Goal: Information Seeking & Learning: Learn about a topic

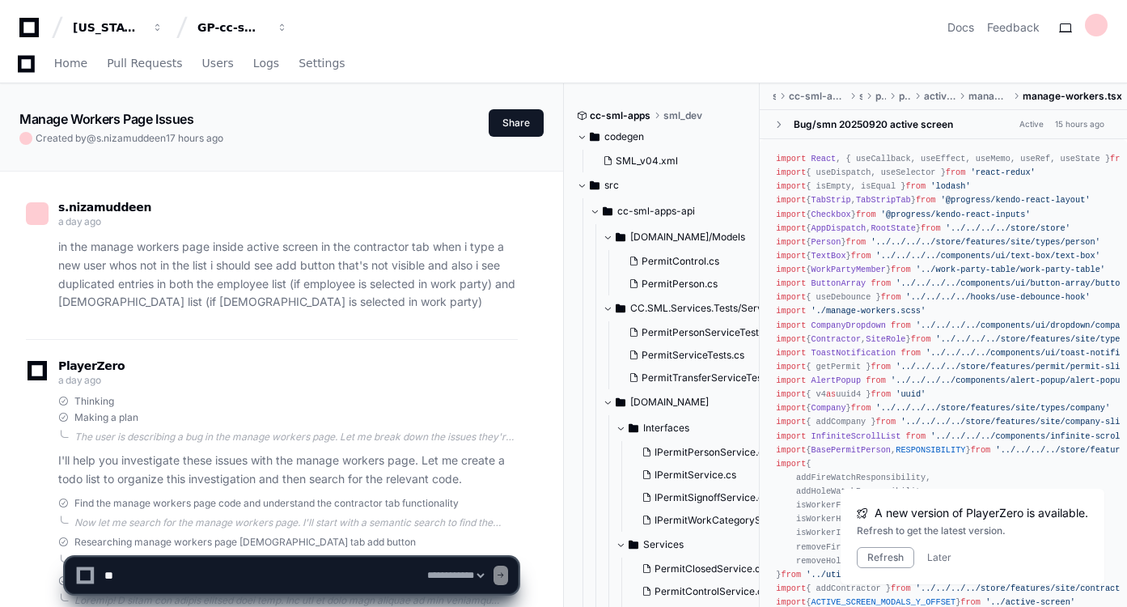
select select "*********"
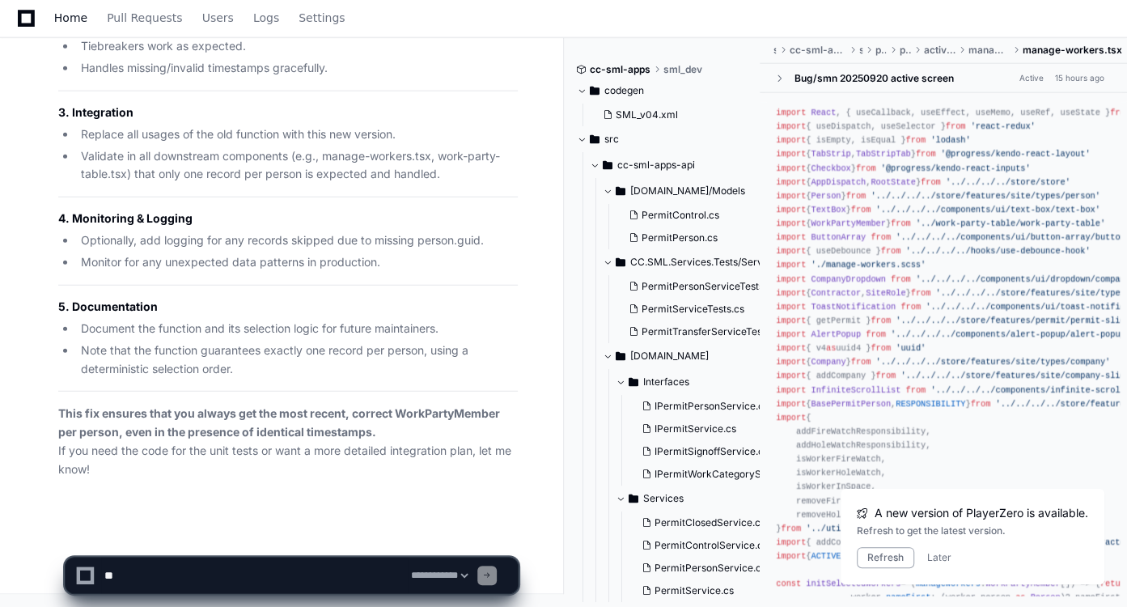
scroll to position [129059, 0]
click at [73, 16] on span "Home" at bounding box center [70, 18] width 33 height 10
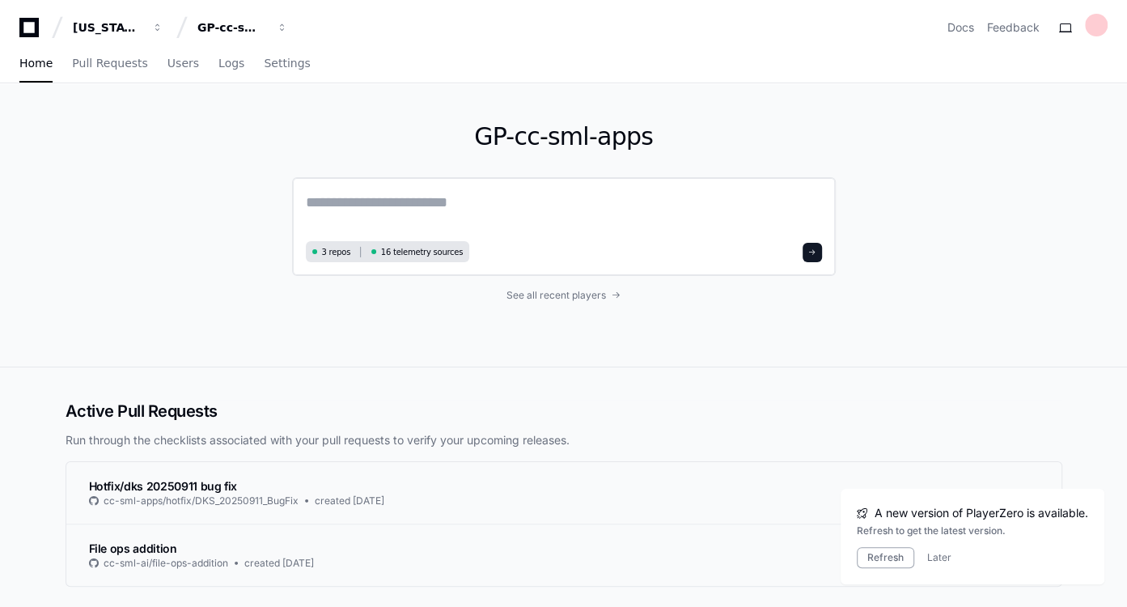
click at [394, 199] on textarea at bounding box center [564, 213] width 516 height 45
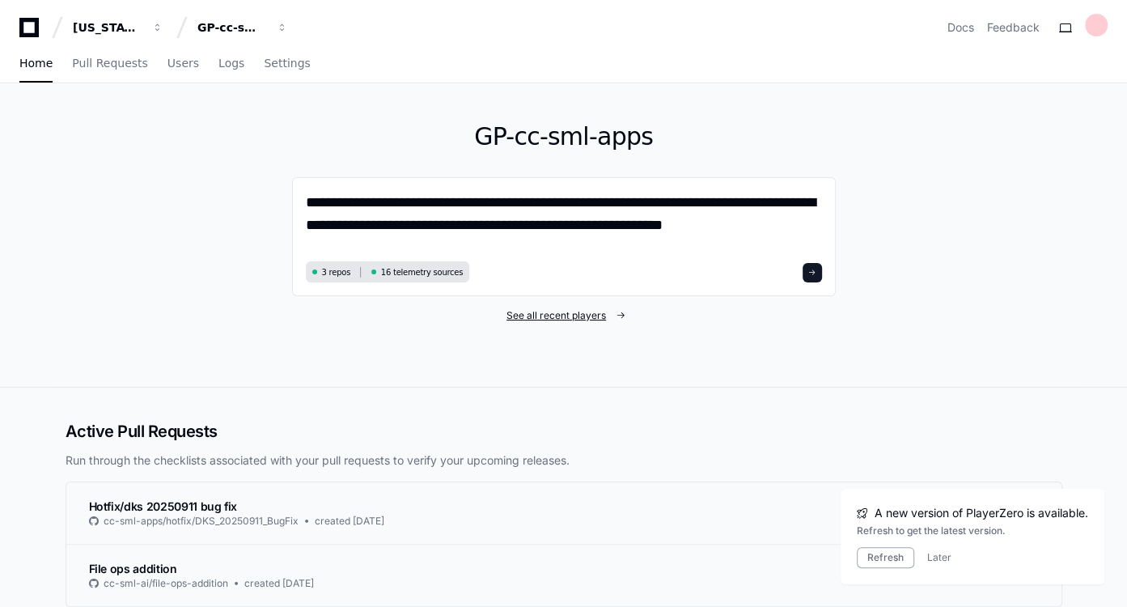
click at [518, 312] on span "See all recent players" at bounding box center [555, 315] width 99 height 13
click at [776, 223] on textarea "**********" at bounding box center [564, 224] width 517 height 66
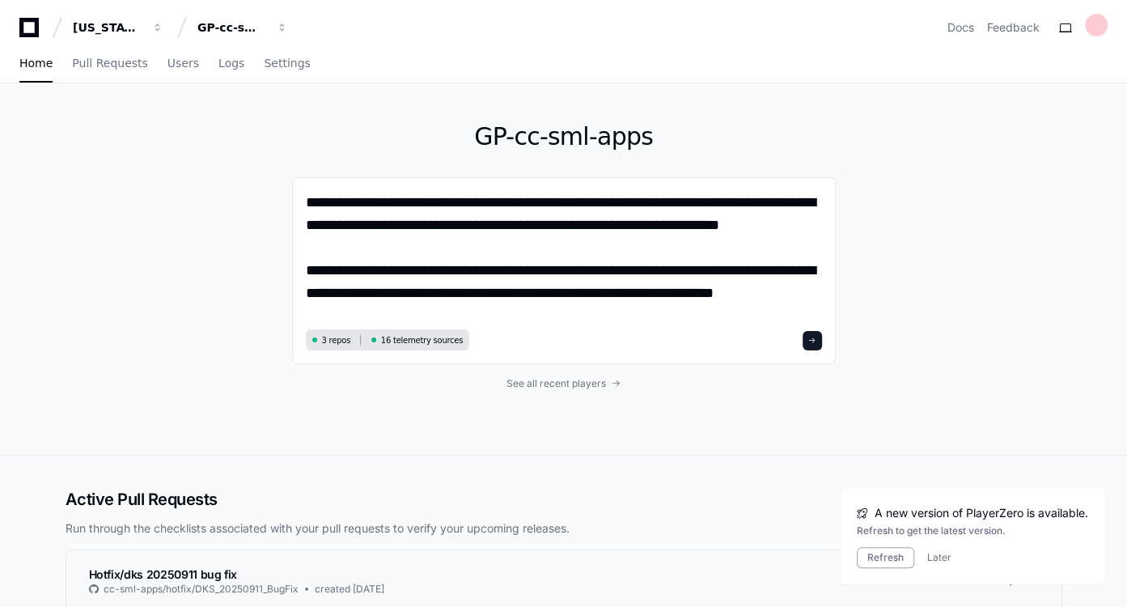
click at [936, 303] on div "**********" at bounding box center [563, 268] width 1035 height 371
click at [800, 292] on textarea "**********" at bounding box center [564, 257] width 517 height 133
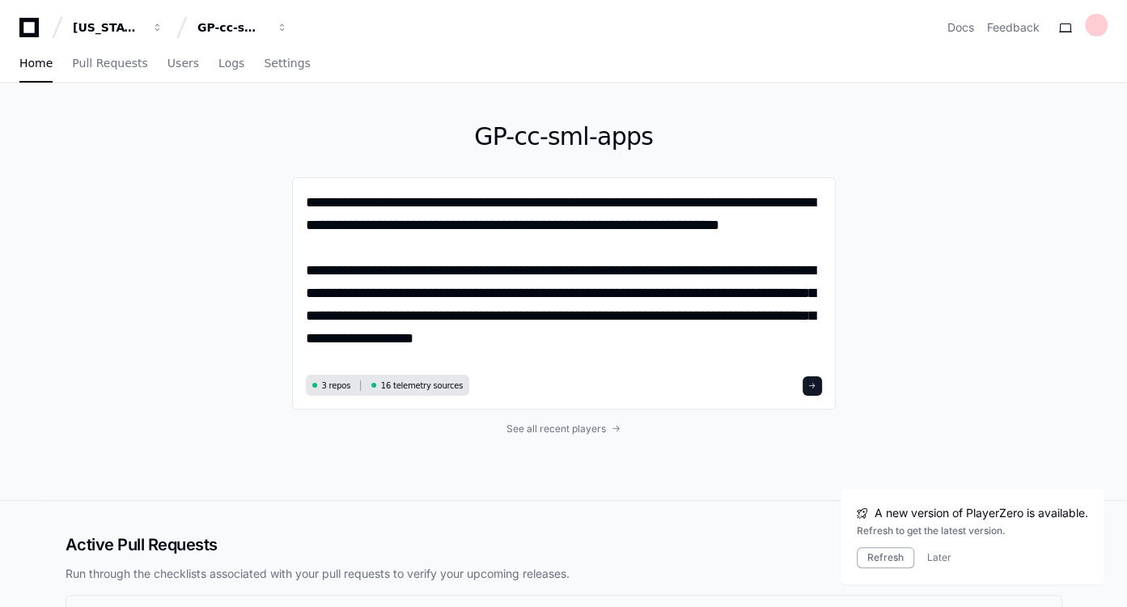
type textarea "**********"
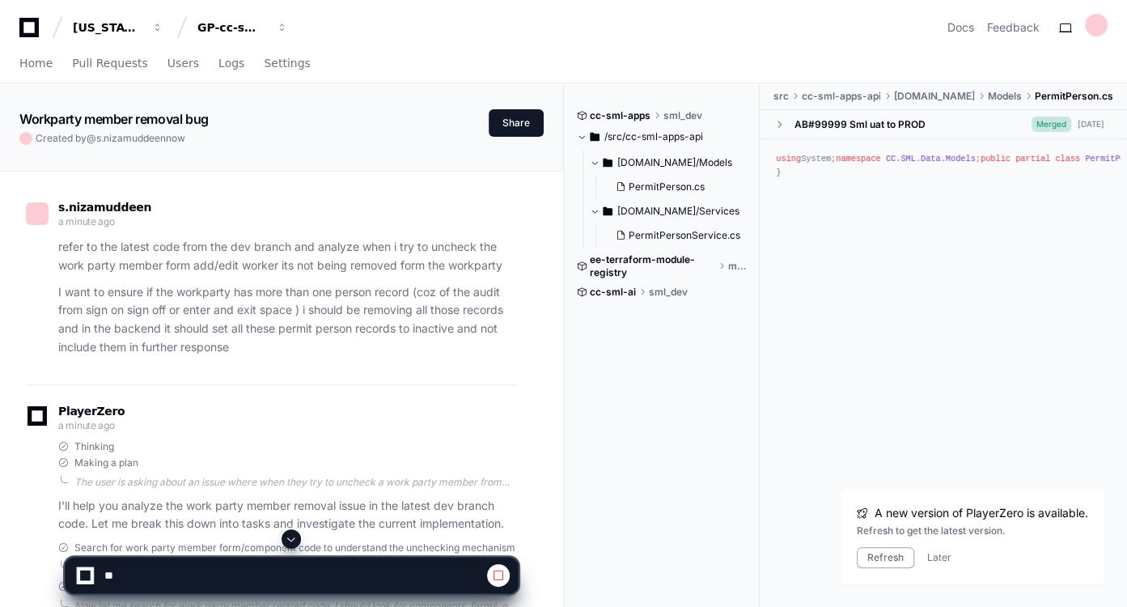
click at [293, 533] on span at bounding box center [291, 538] width 13 height 13
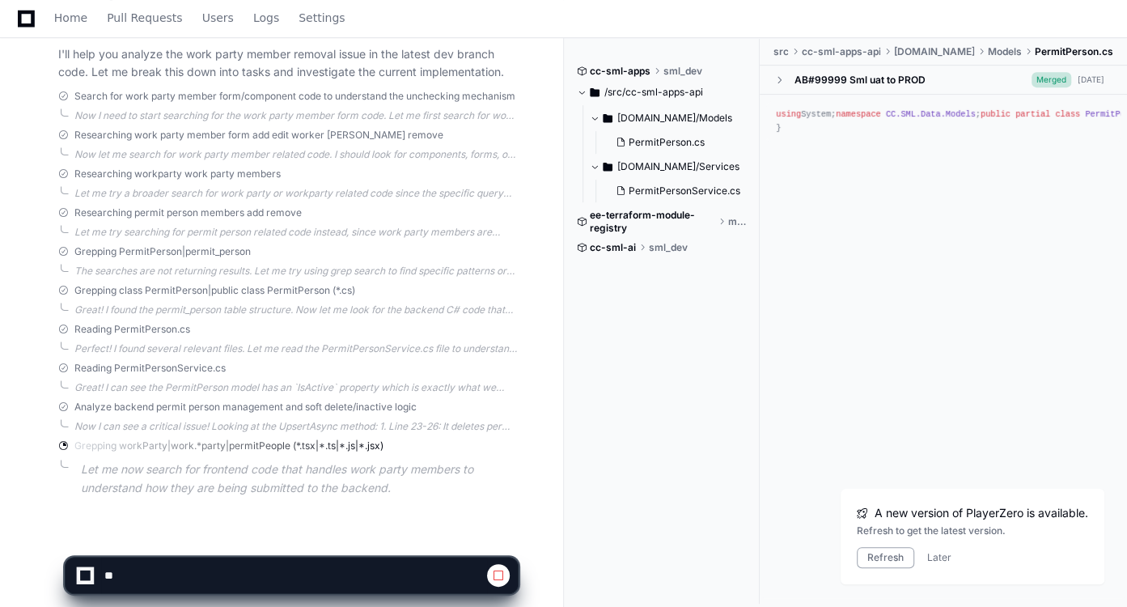
scroll to position [468, 0]
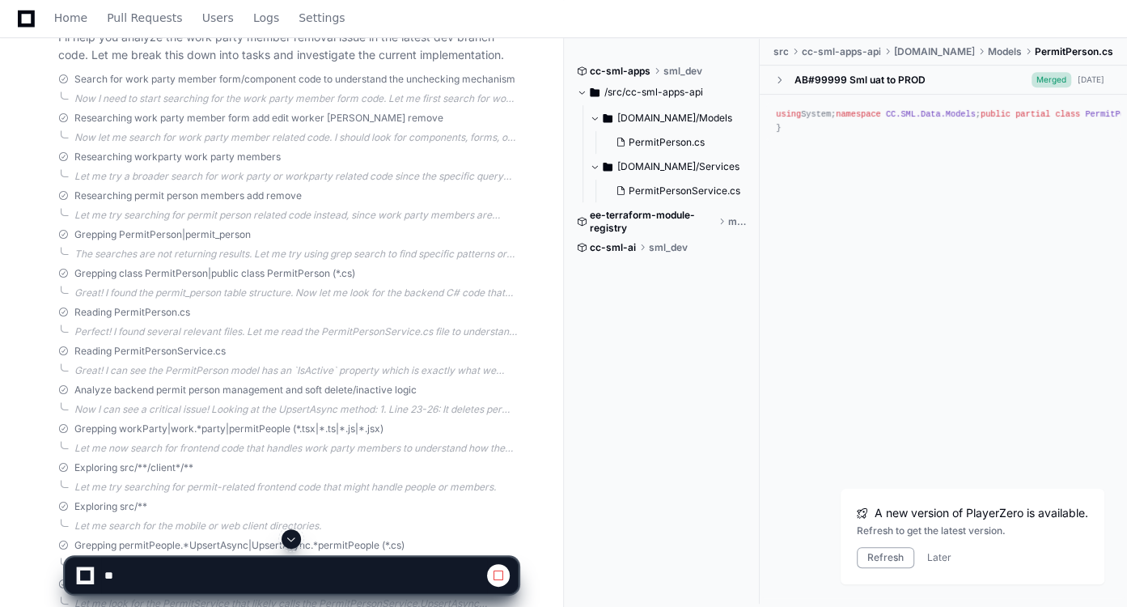
click at [291, 534] on span at bounding box center [291, 538] width 13 height 13
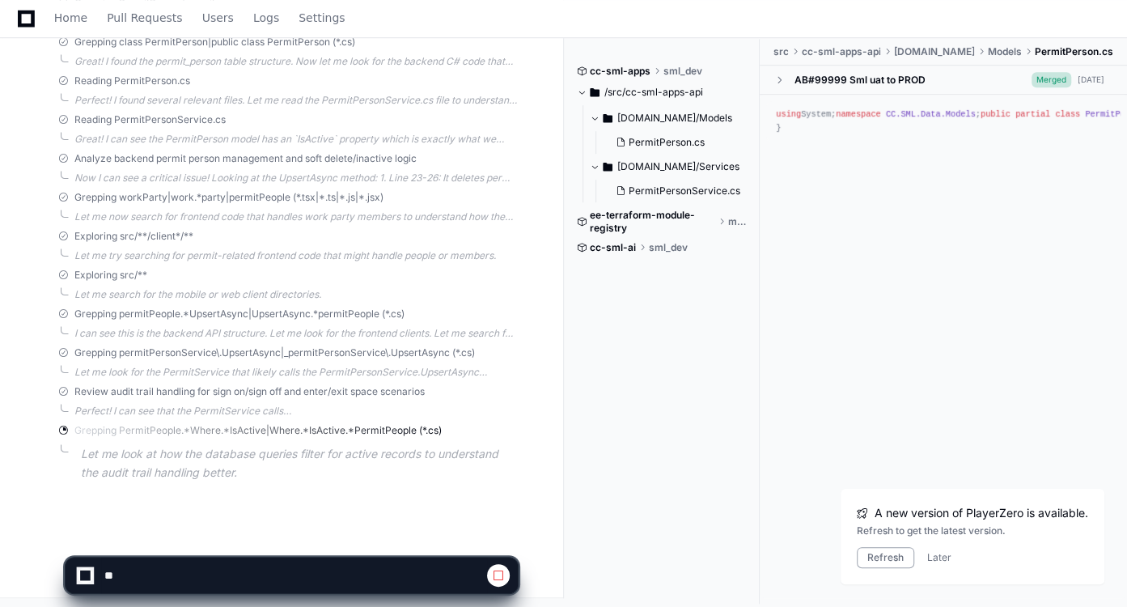
scroll to position [701, 0]
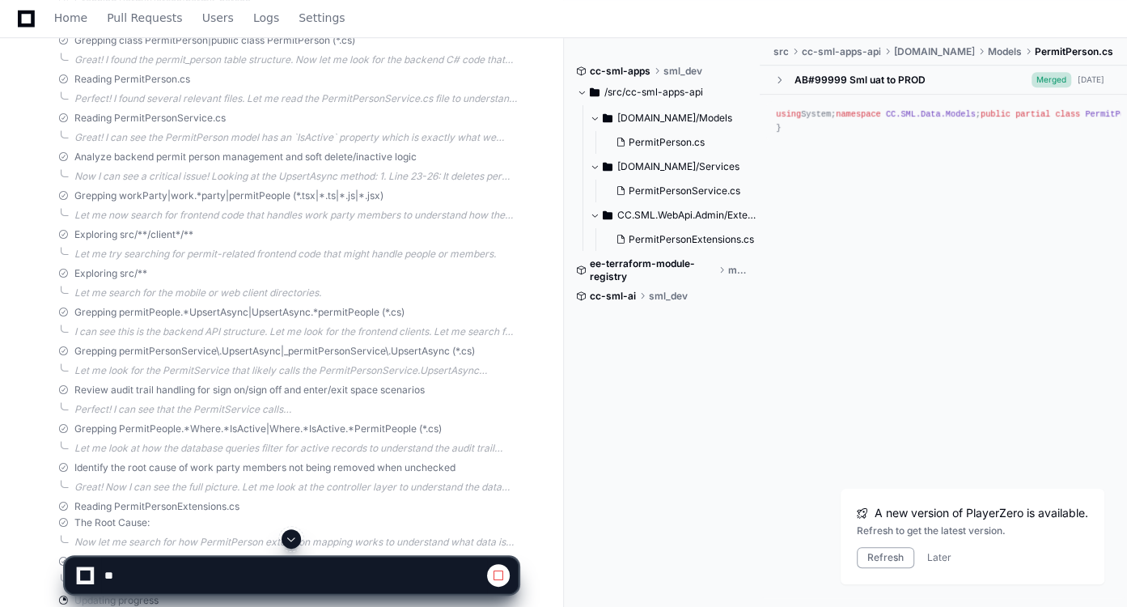
click at [291, 534] on span at bounding box center [291, 538] width 13 height 13
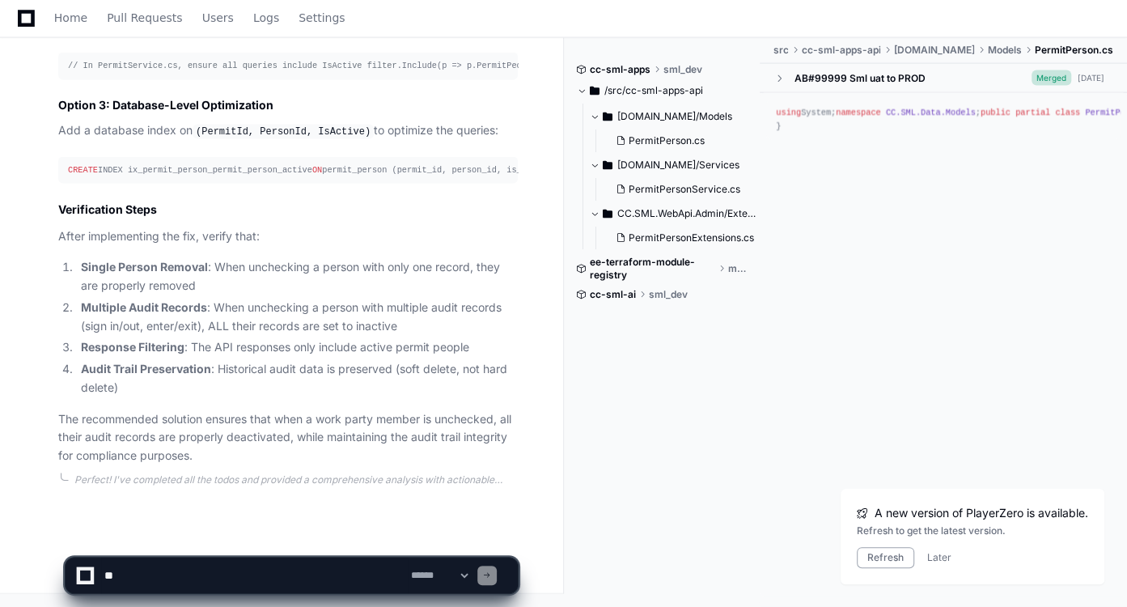
scroll to position [2633, 0]
click at [233, 569] on textarea at bounding box center [254, 575] width 307 height 36
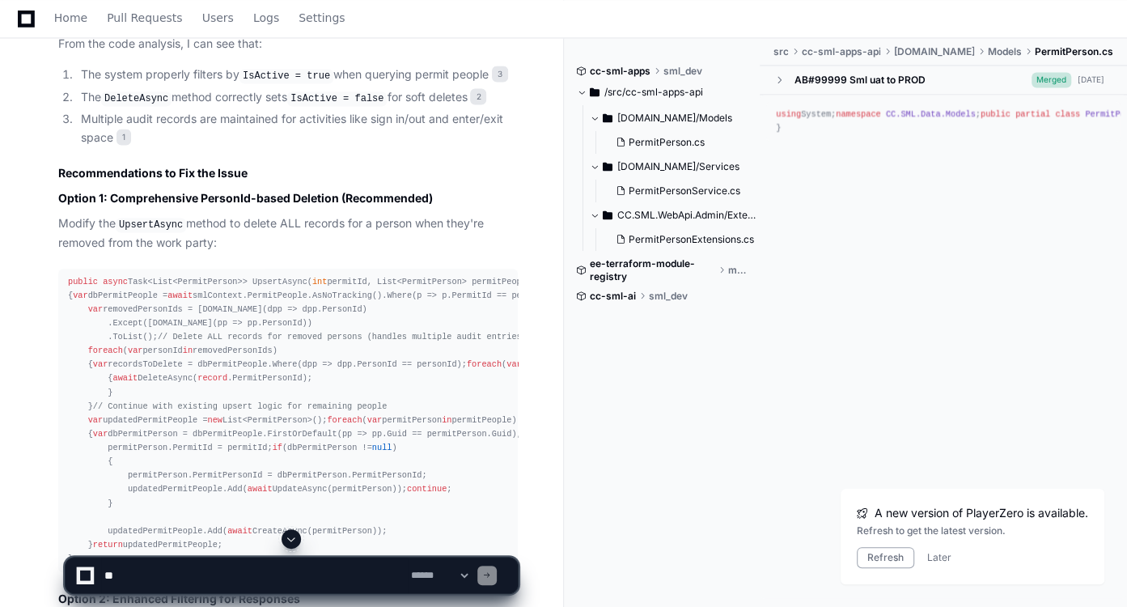
scroll to position [1712, 0]
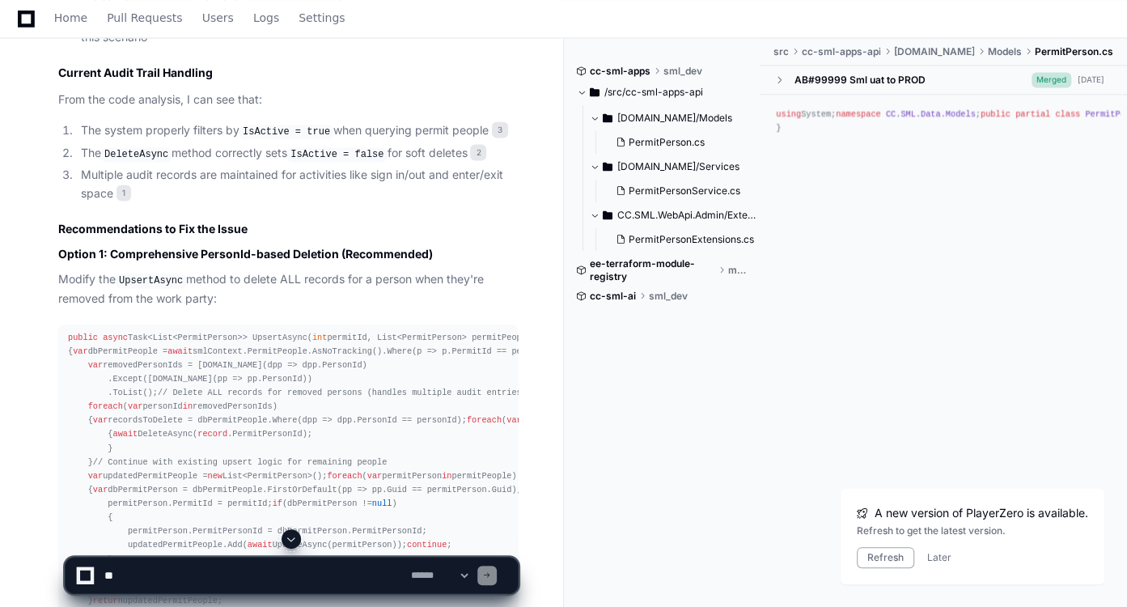
click at [294, 541] on span at bounding box center [291, 538] width 13 height 13
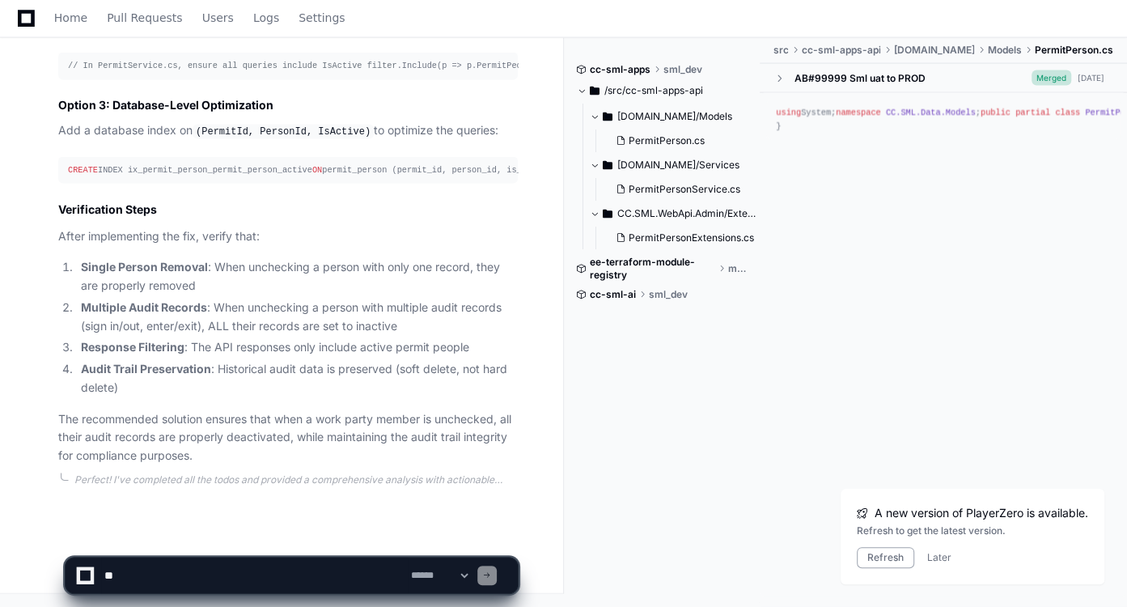
scroll to position [2633, 0]
click at [269, 574] on textarea at bounding box center [254, 575] width 307 height 36
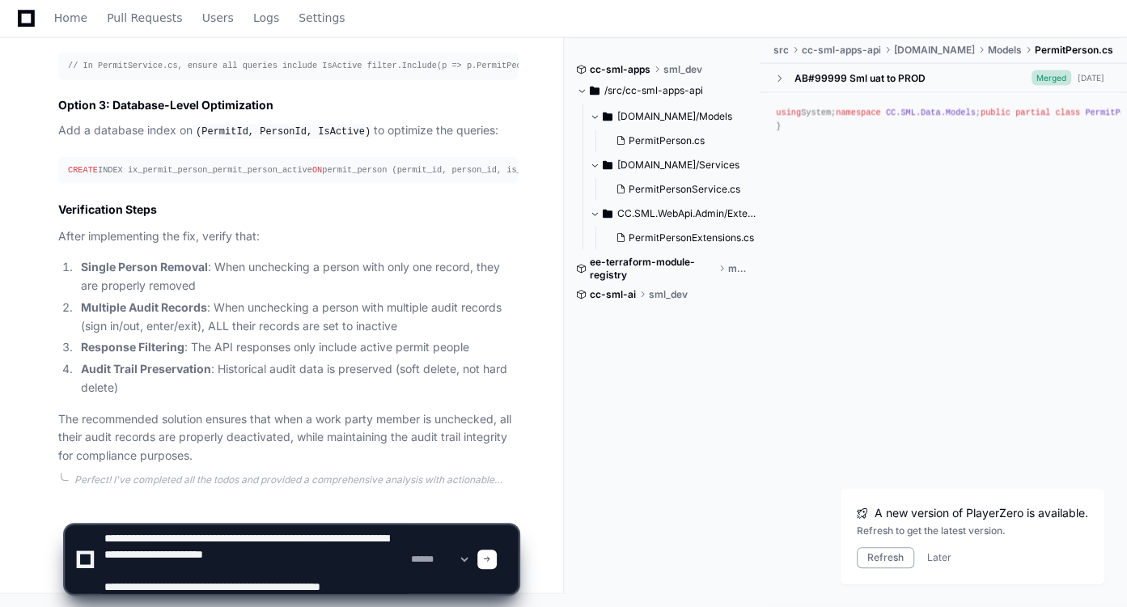
scroll to position [21, 0]
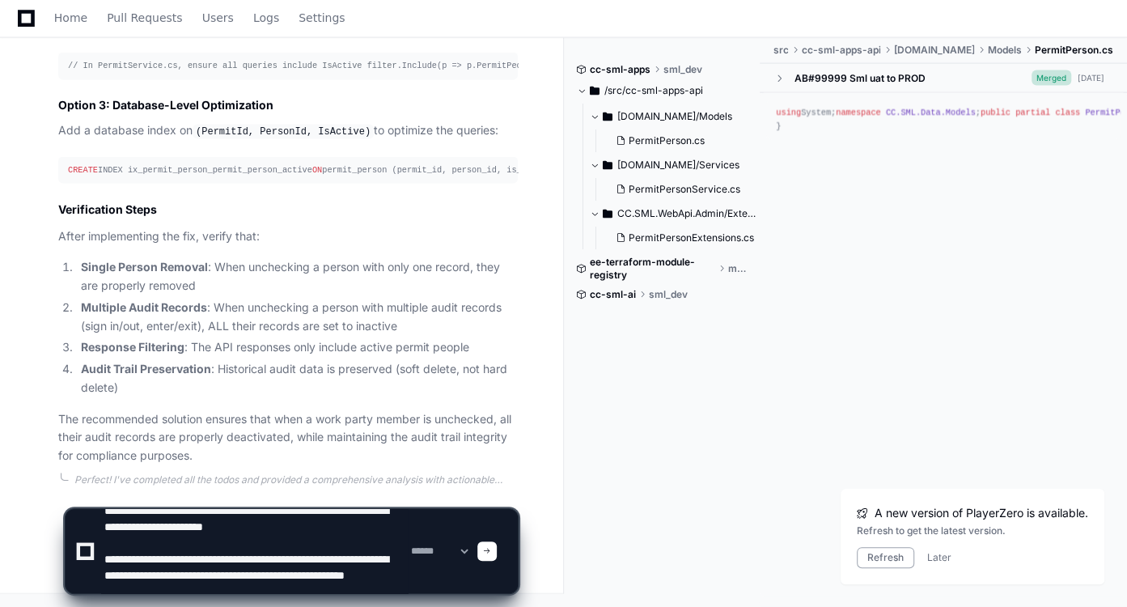
click at [370, 572] on textarea at bounding box center [254, 551] width 307 height 84
click at [315, 585] on textarea at bounding box center [254, 551] width 307 height 84
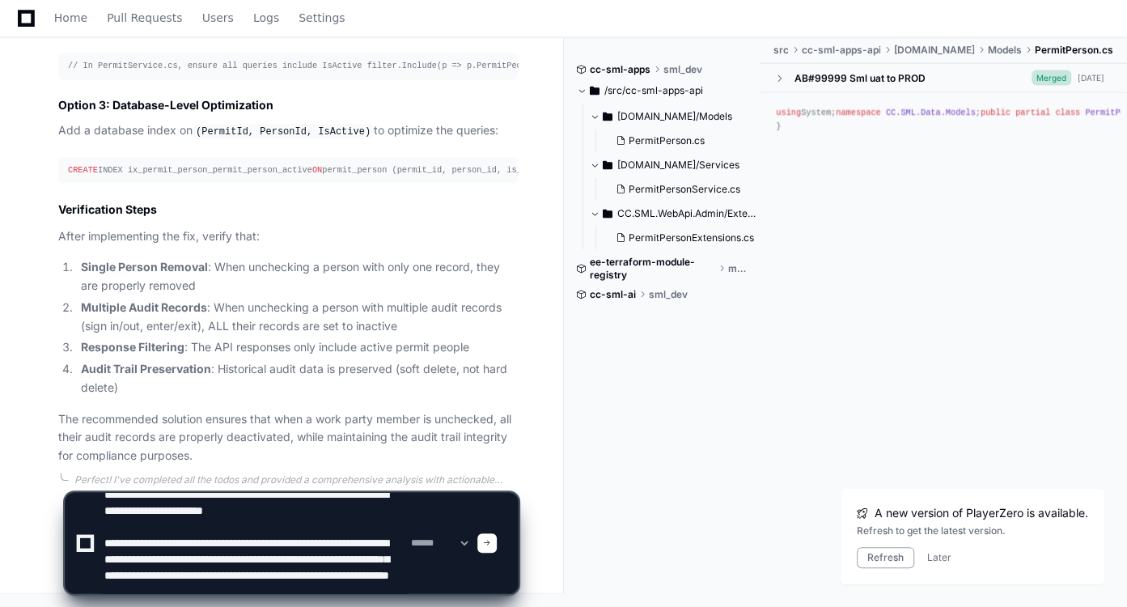
scroll to position [37, 0]
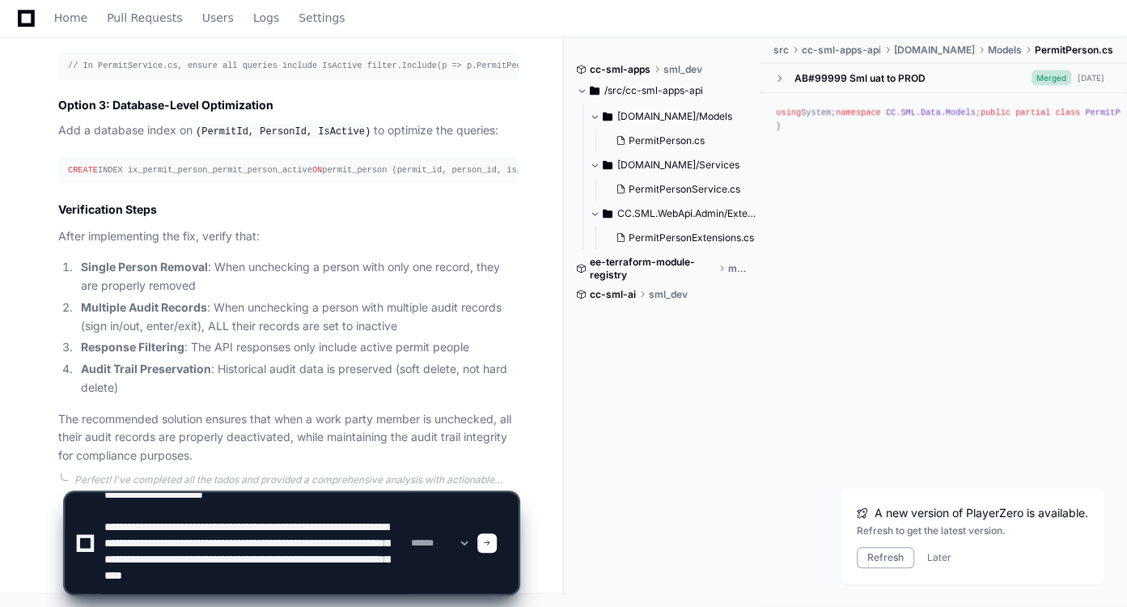
type textarea "**********"
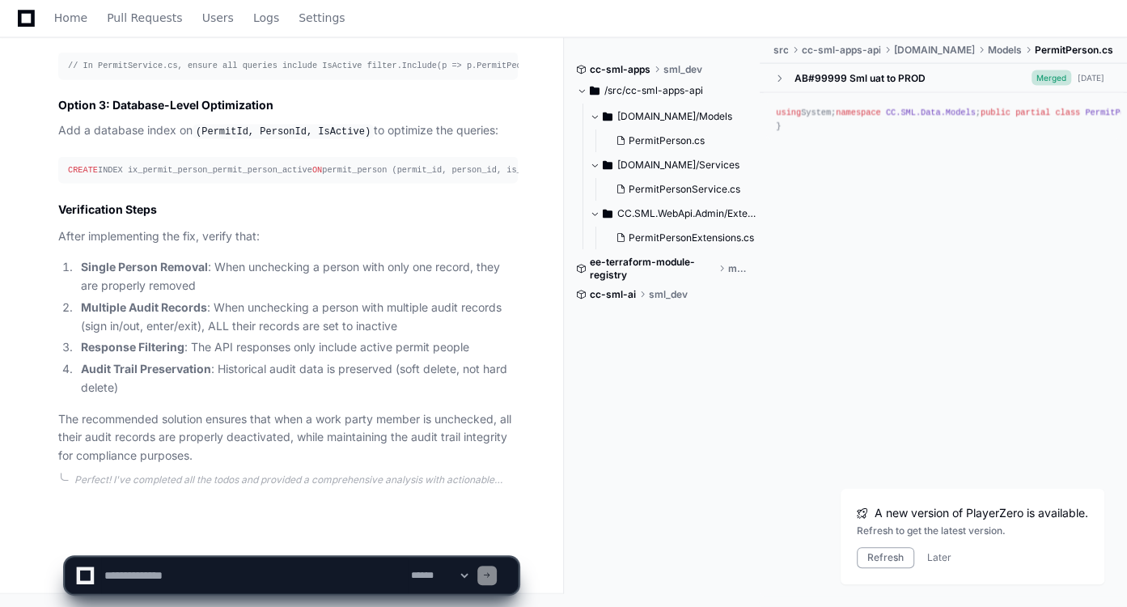
scroll to position [0, 0]
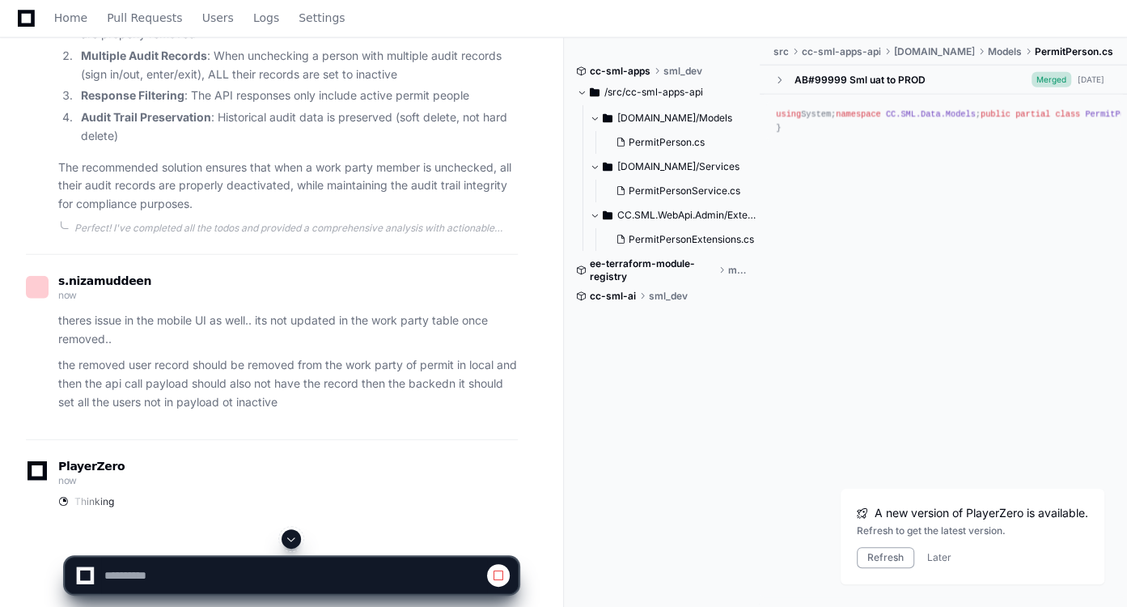
click at [286, 532] on button at bounding box center [290, 538] width 19 height 19
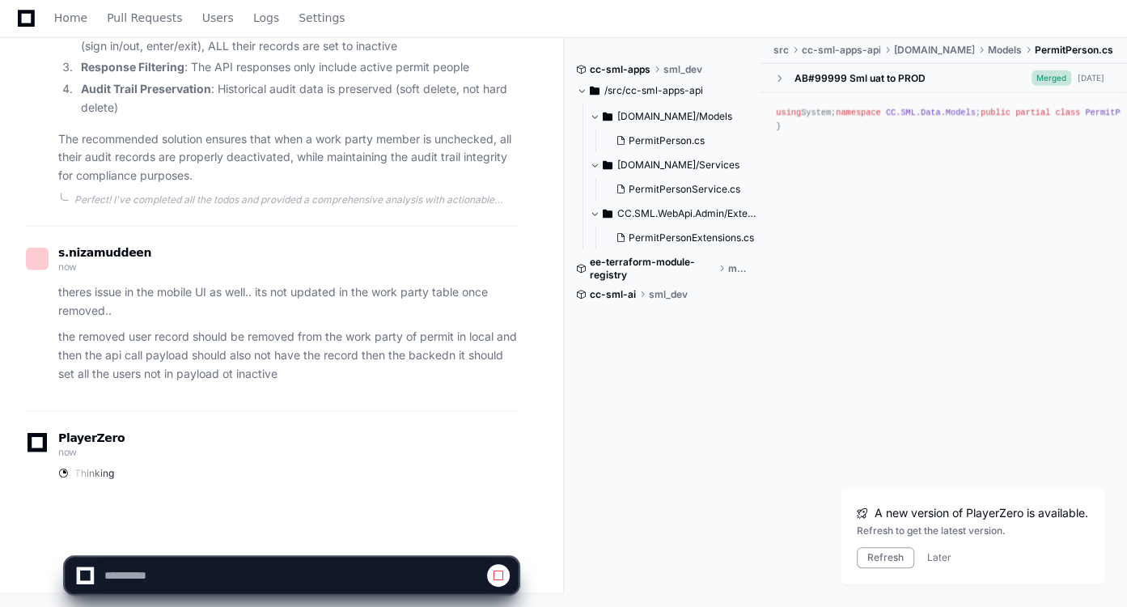
scroll to position [2912, 0]
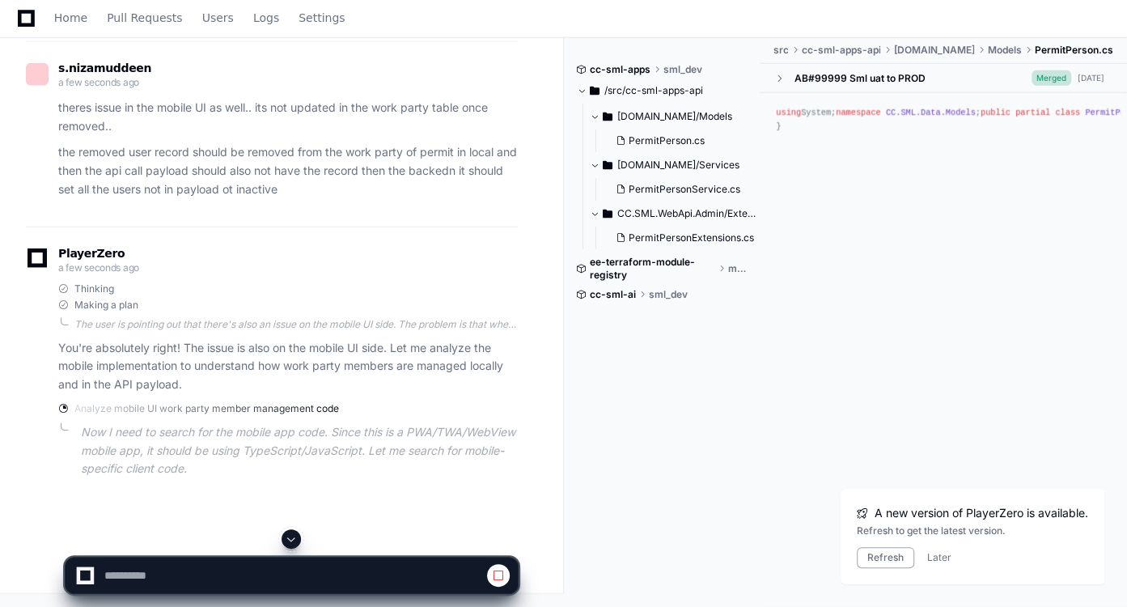
click at [285, 540] on span at bounding box center [291, 538] width 13 height 13
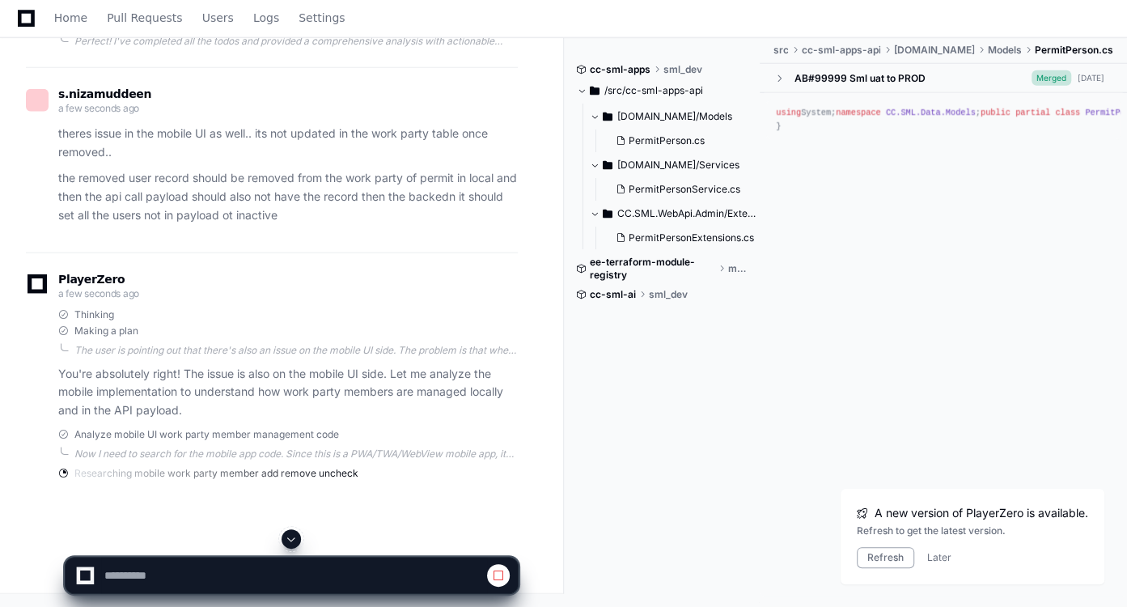
scroll to position [3032, 0]
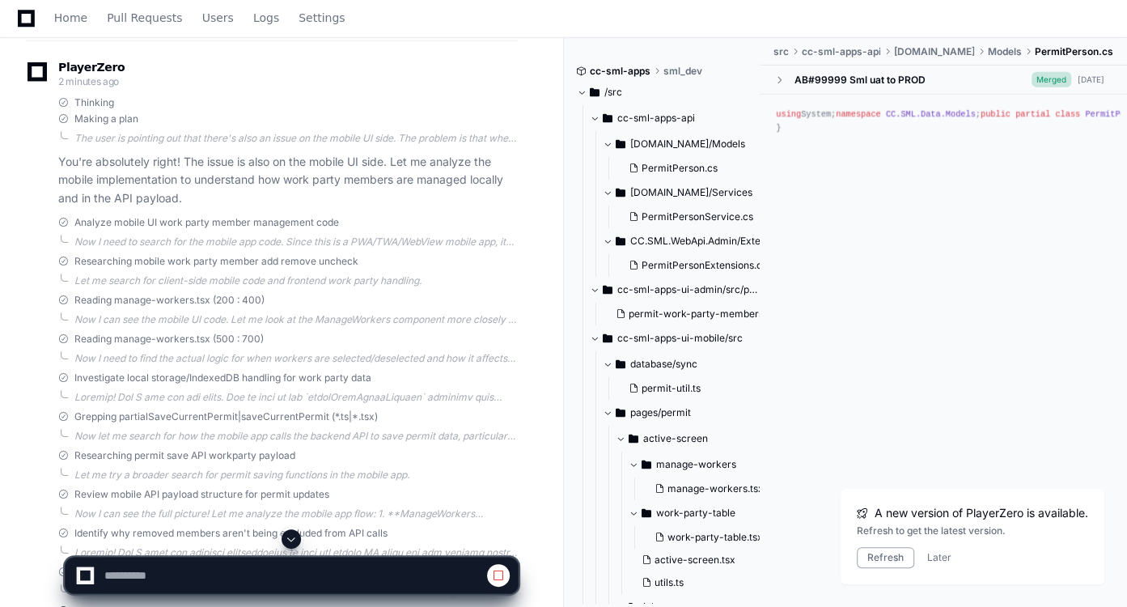
click at [288, 539] on span at bounding box center [291, 538] width 13 height 13
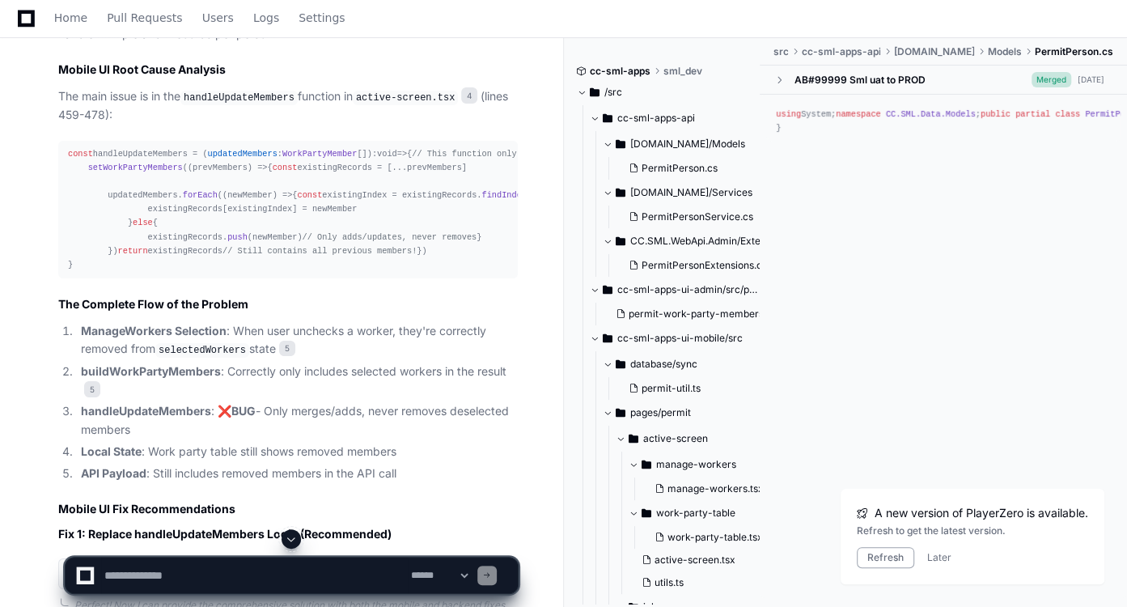
scroll to position [3886, 0]
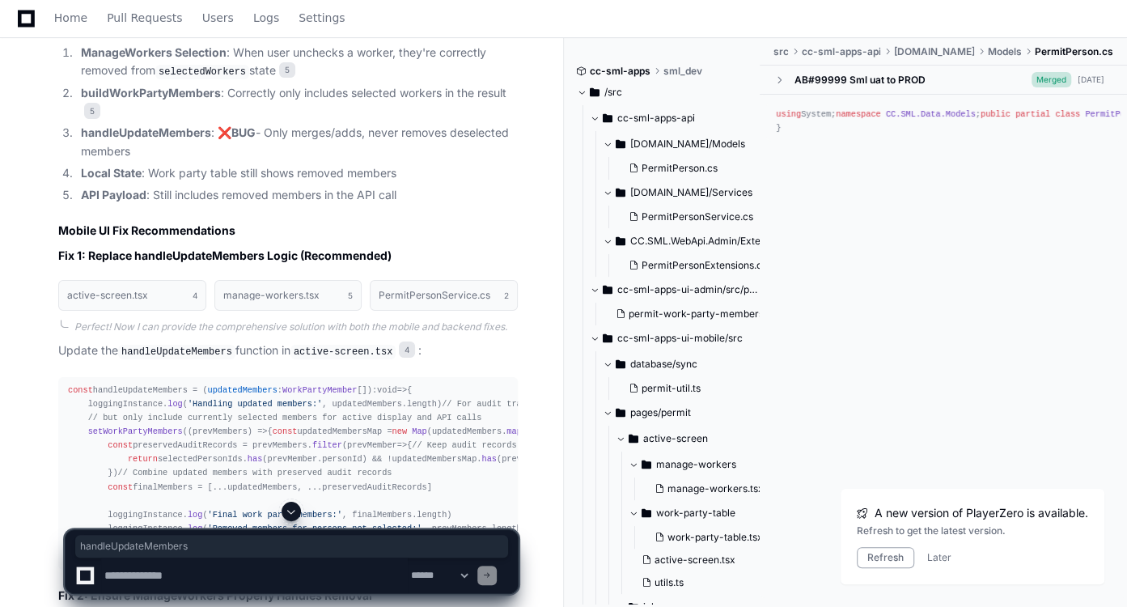
scroll to position [4091, 0]
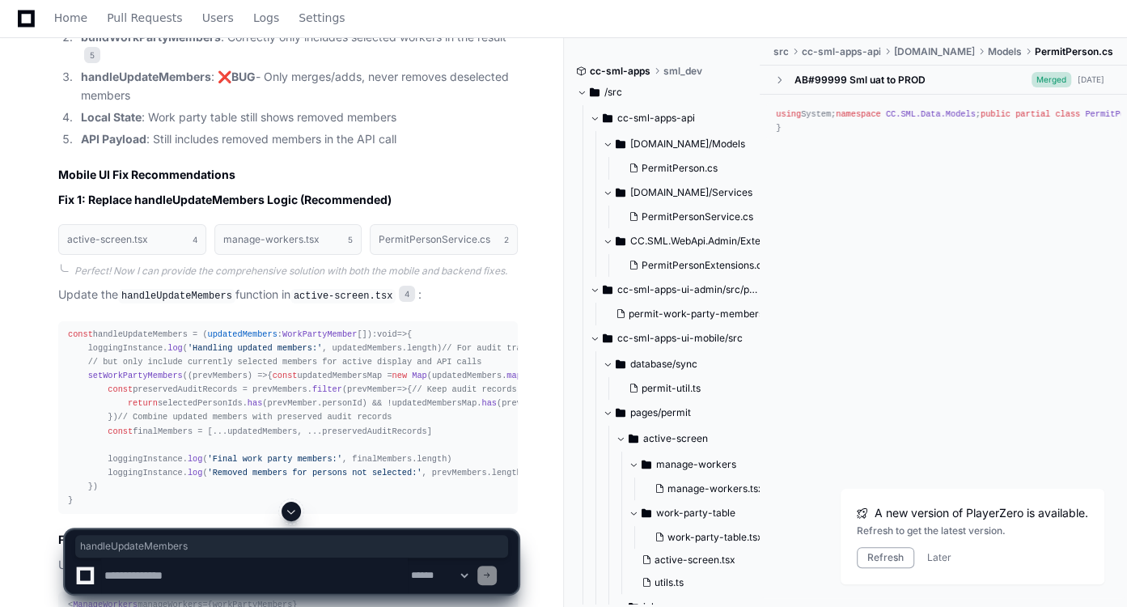
click at [220, 23] on code "selectedWorkers" at bounding box center [202, 16] width 94 height 15
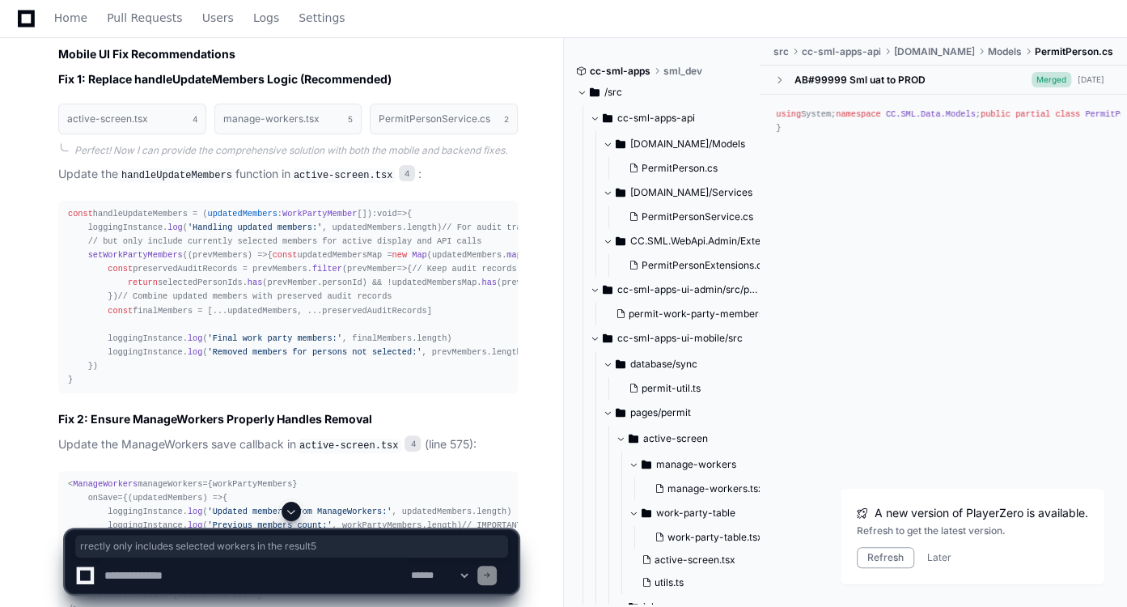
drag, startPoint x: 238, startPoint y: 278, endPoint x: 444, endPoint y: 288, distance: 206.5
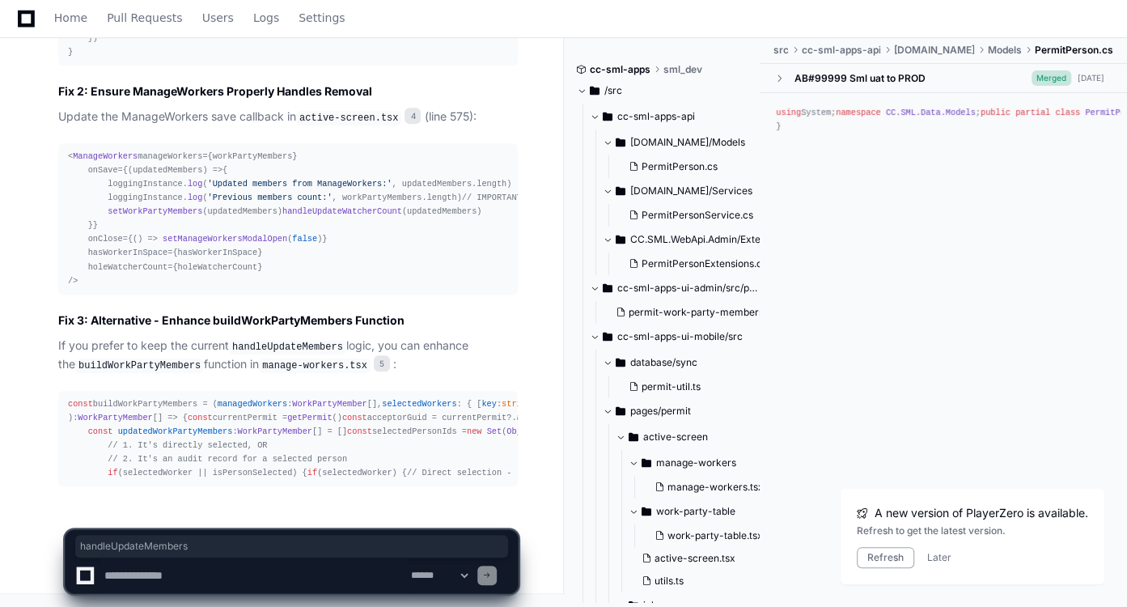
scroll to position [5298, 0]
click at [295, 514] on span at bounding box center [291, 511] width 13 height 13
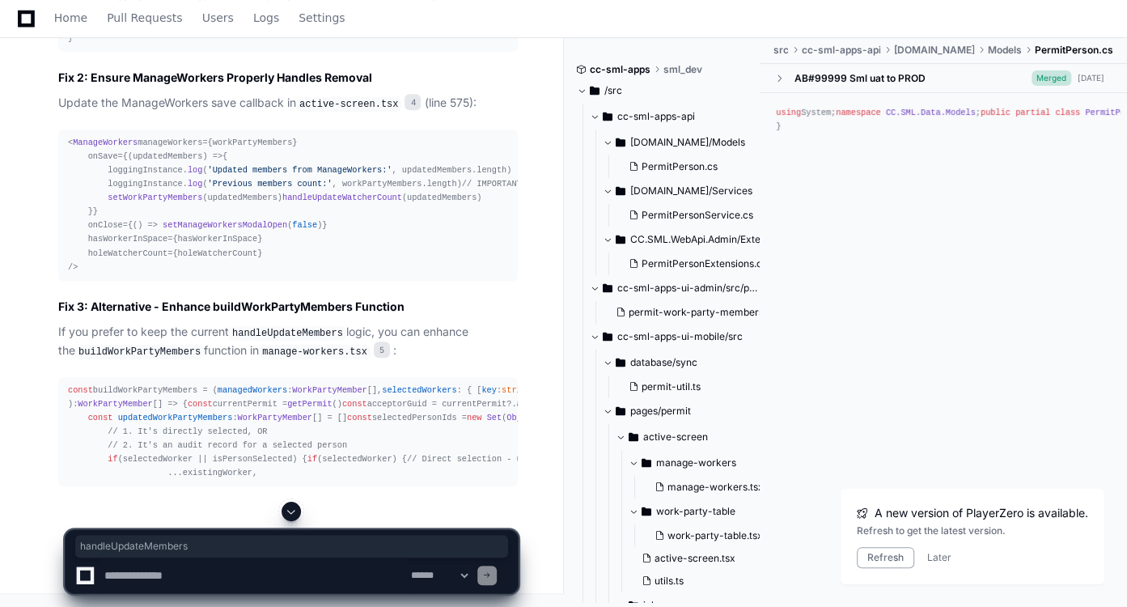
click at [295, 514] on span at bounding box center [291, 511] width 13 height 13
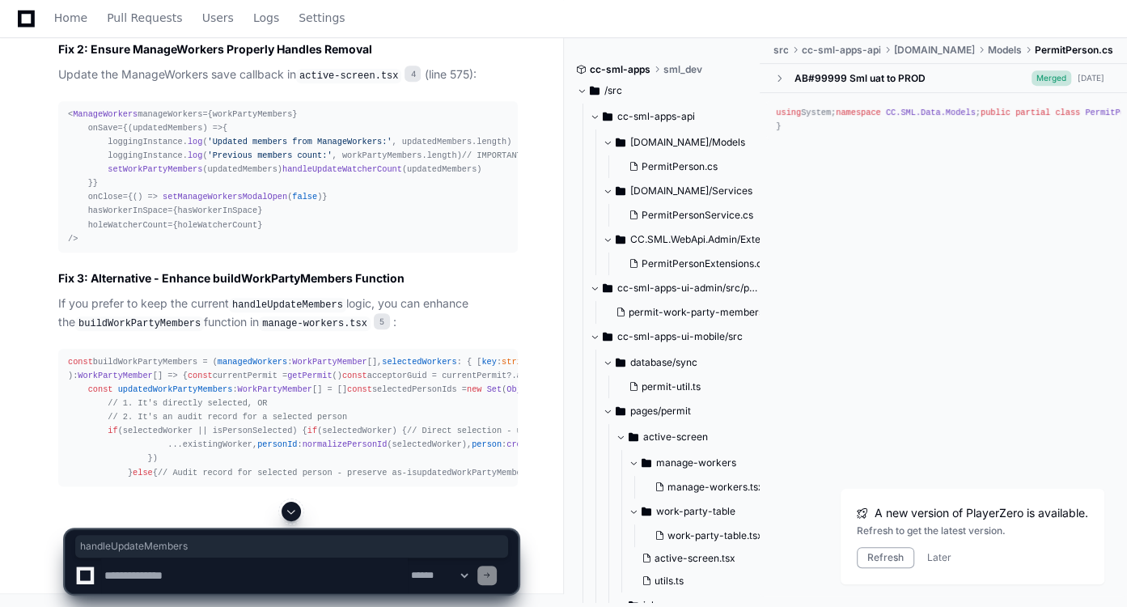
click at [294, 514] on span at bounding box center [291, 511] width 13 height 13
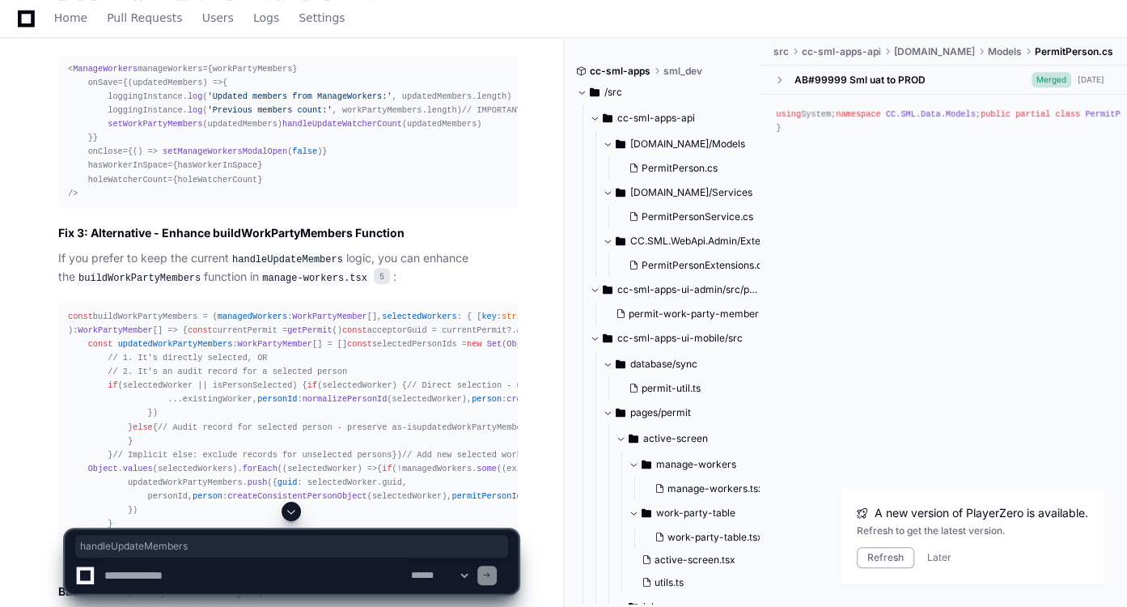
scroll to position [4644, 0]
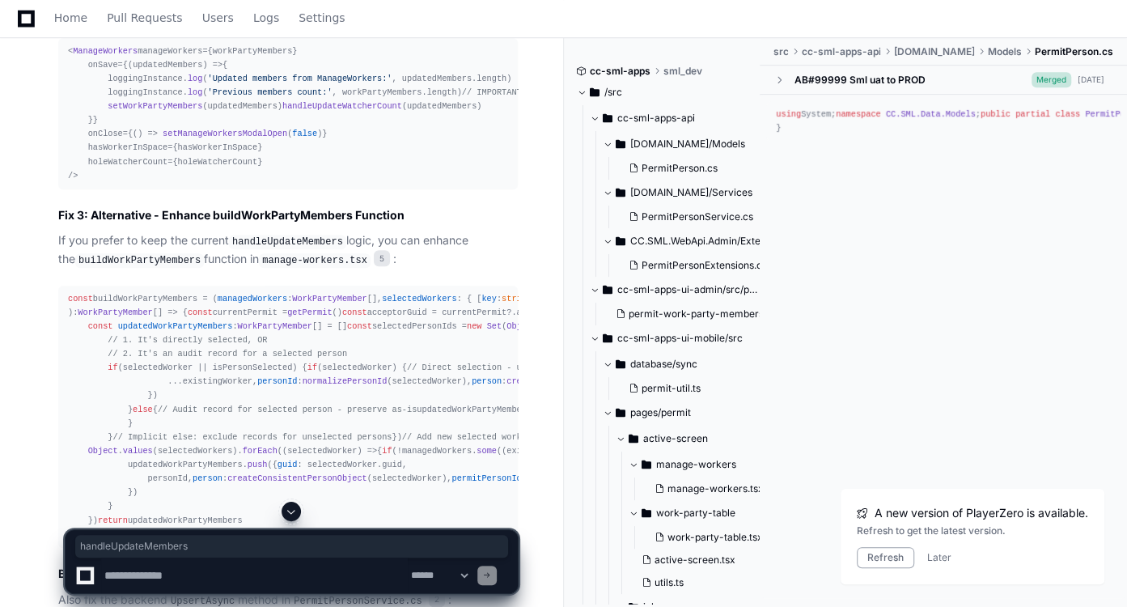
copy div "handleUpdateMembers"
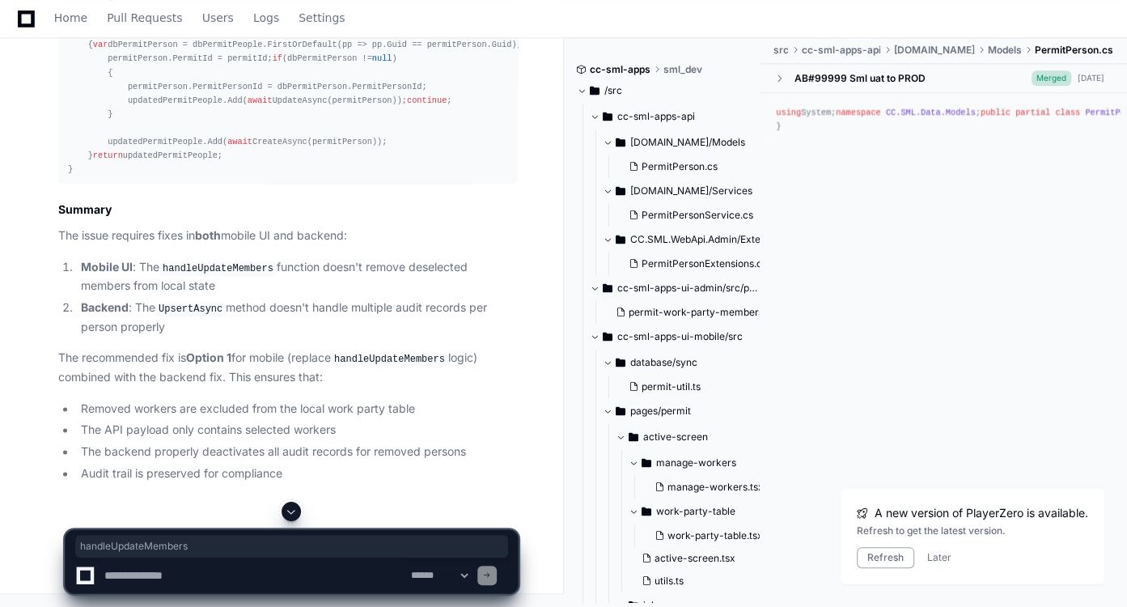
scroll to position [6301, 0]
drag, startPoint x: 674, startPoint y: 186, endPoint x: 750, endPoint y: 128, distance: 95.8
click at [674, 186] on span "CC.SML.Services/Services" at bounding box center [691, 190] width 122 height 13
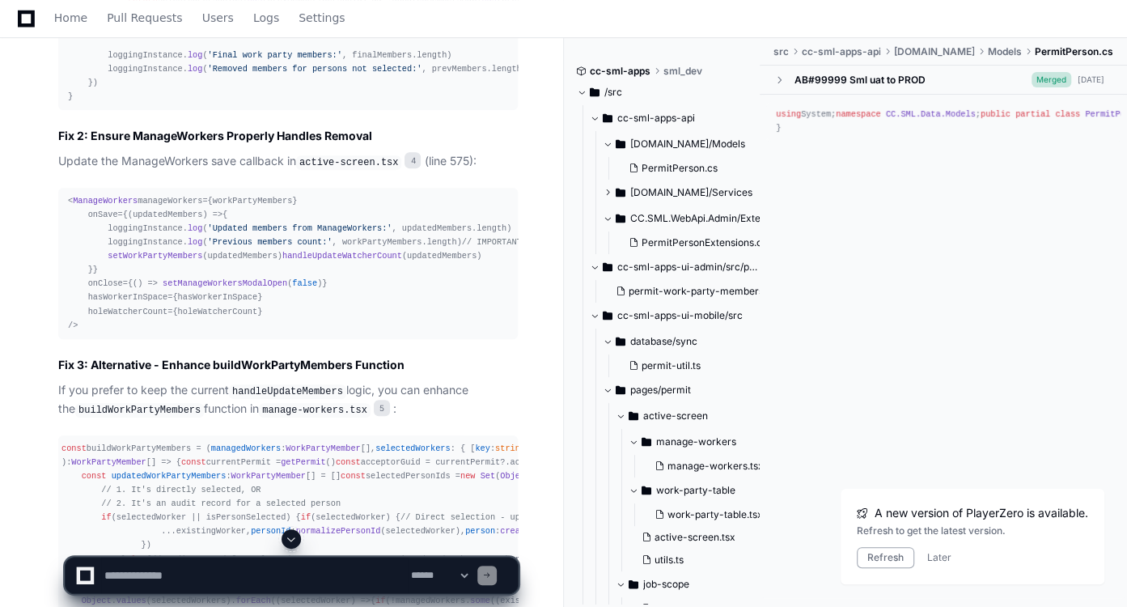
scroll to position [4557, 0]
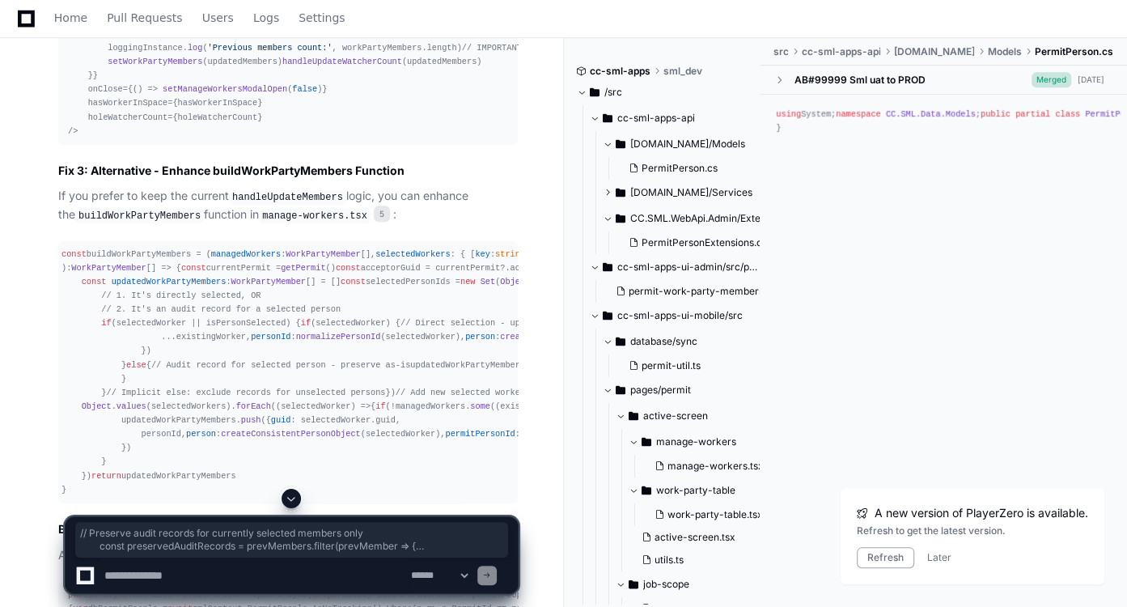
drag, startPoint x: 91, startPoint y: 226, endPoint x: 200, endPoint y: 379, distance: 187.8
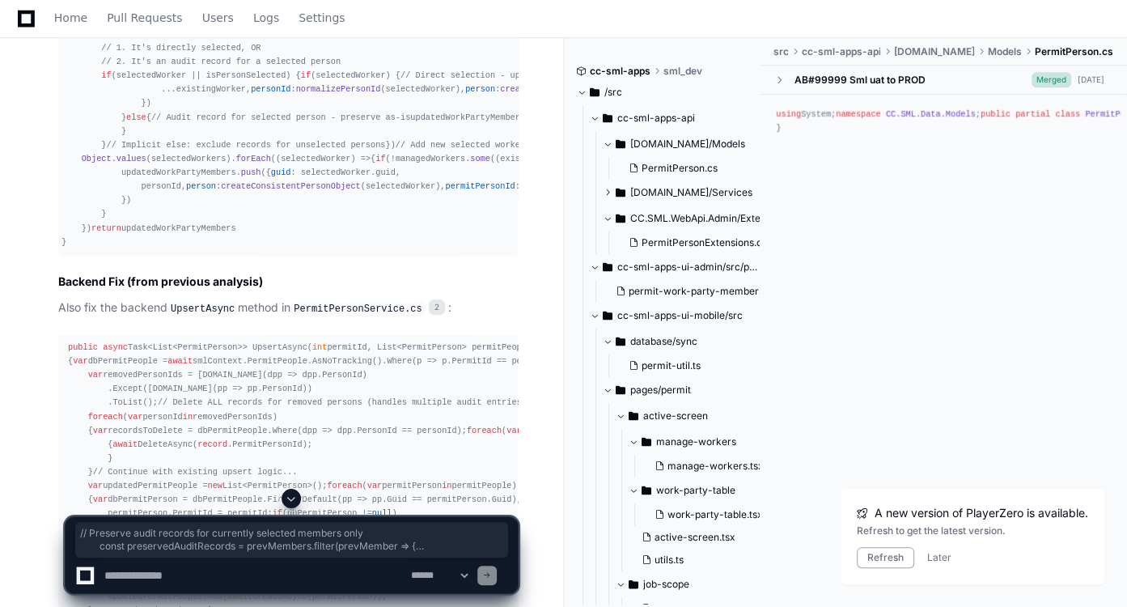
scroll to position [4992, 0]
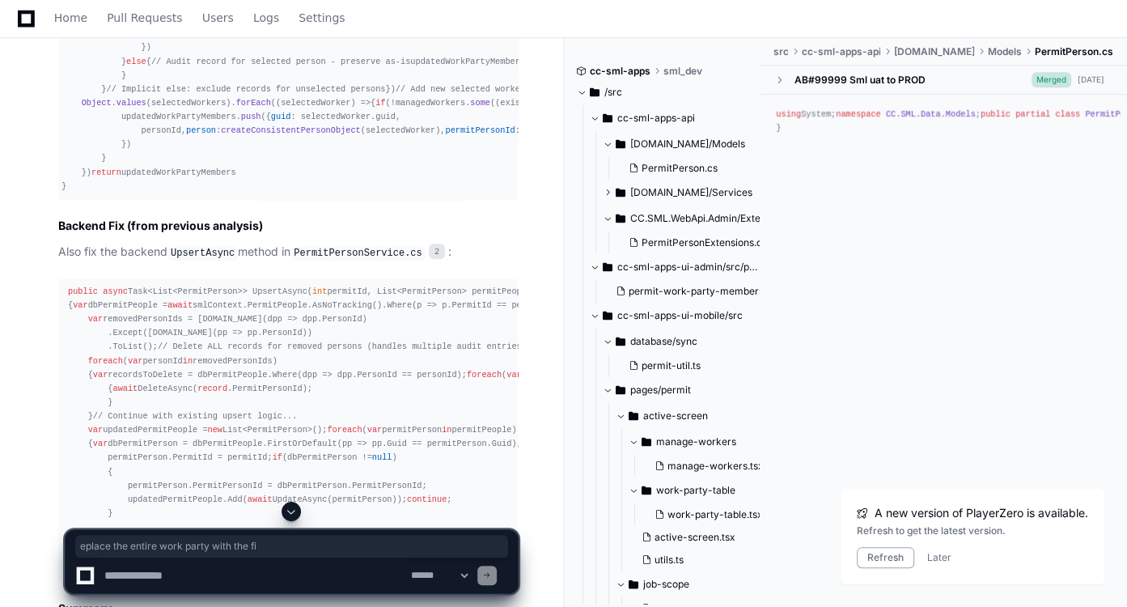
drag, startPoint x: 171, startPoint y: 299, endPoint x: 356, endPoint y: 304, distance: 184.5
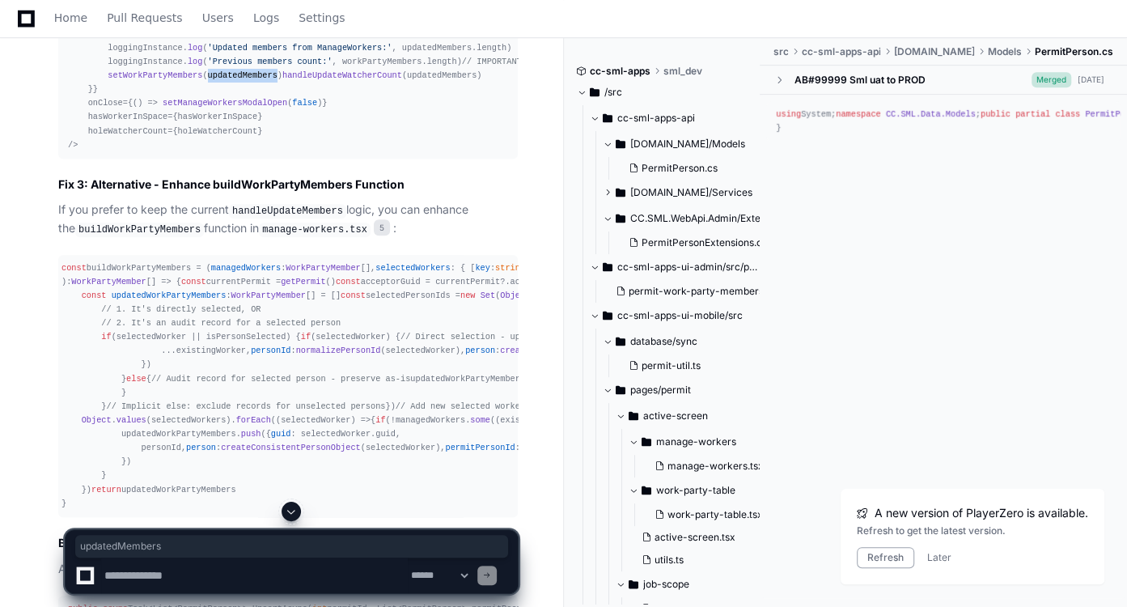
scroll to position [4660, 0]
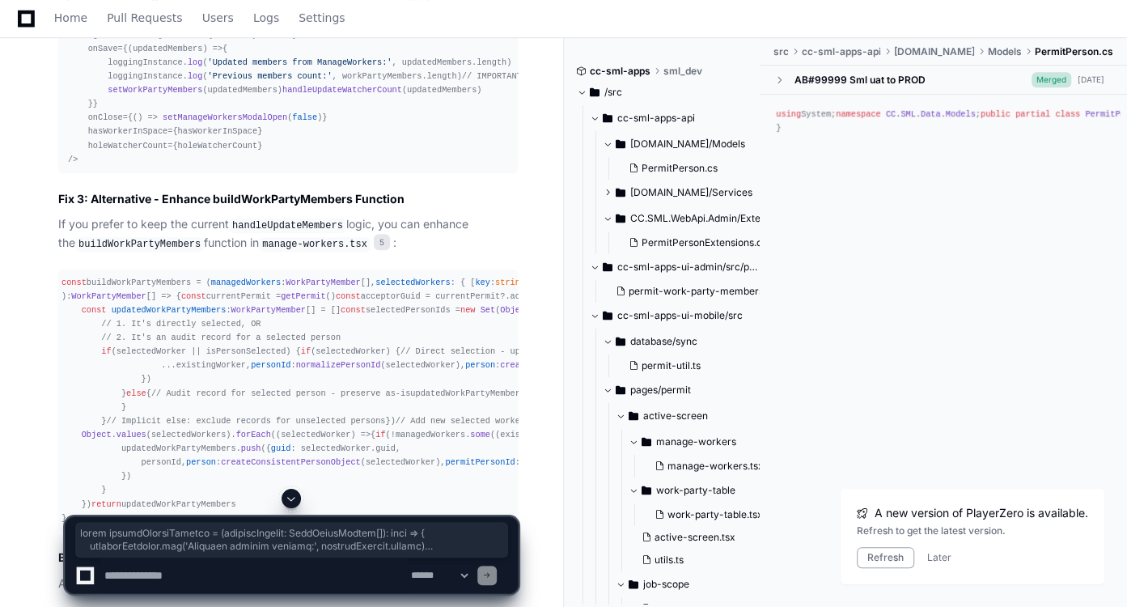
drag, startPoint x: 66, startPoint y: 119, endPoint x: 112, endPoint y: 454, distance: 337.9
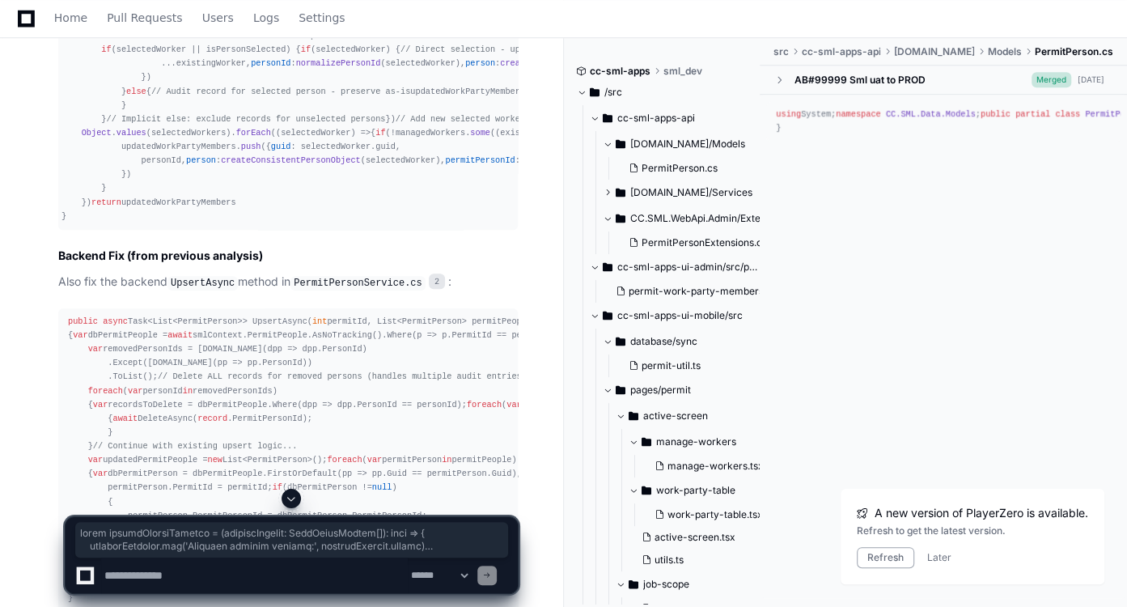
scroll to position [5060, 0]
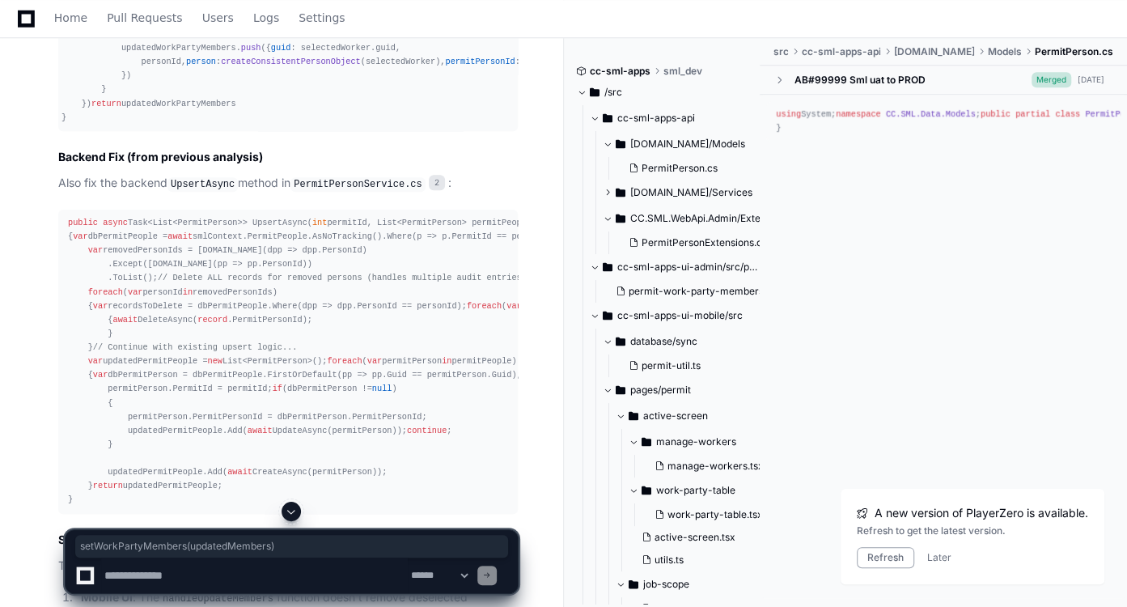
drag, startPoint x: 104, startPoint y: 244, endPoint x: 272, endPoint y: 243, distance: 168.2
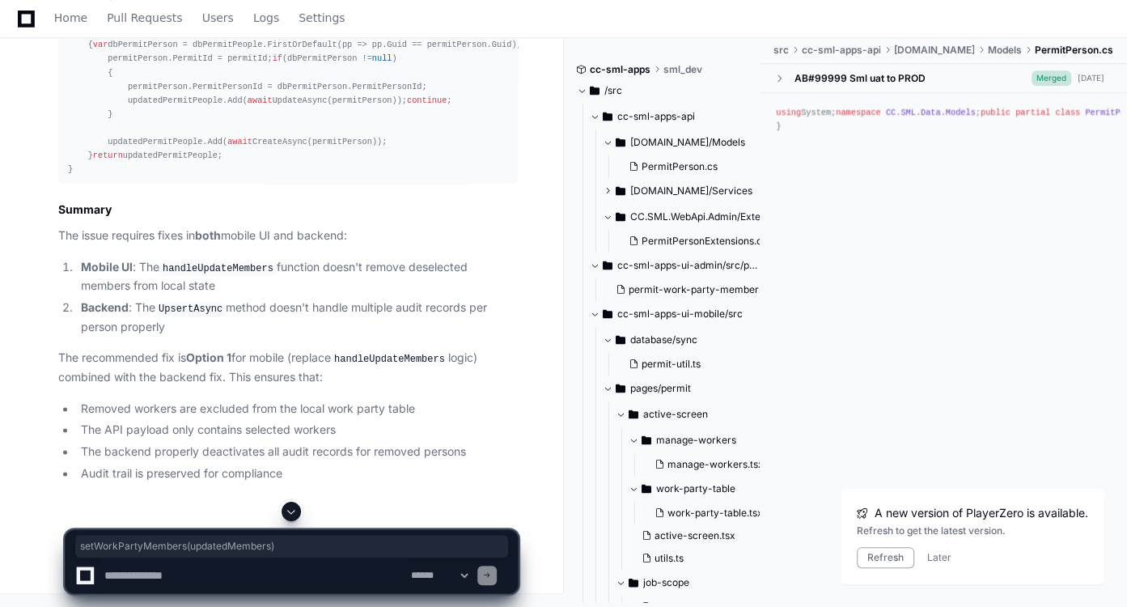
scroll to position [5342, 0]
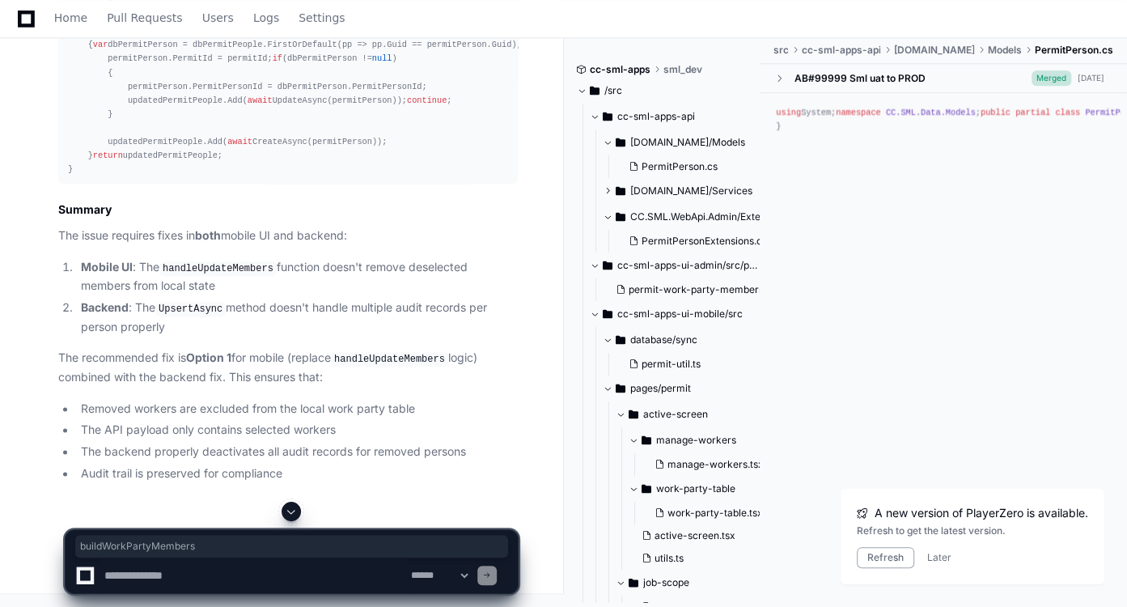
scroll to position [6210, 0]
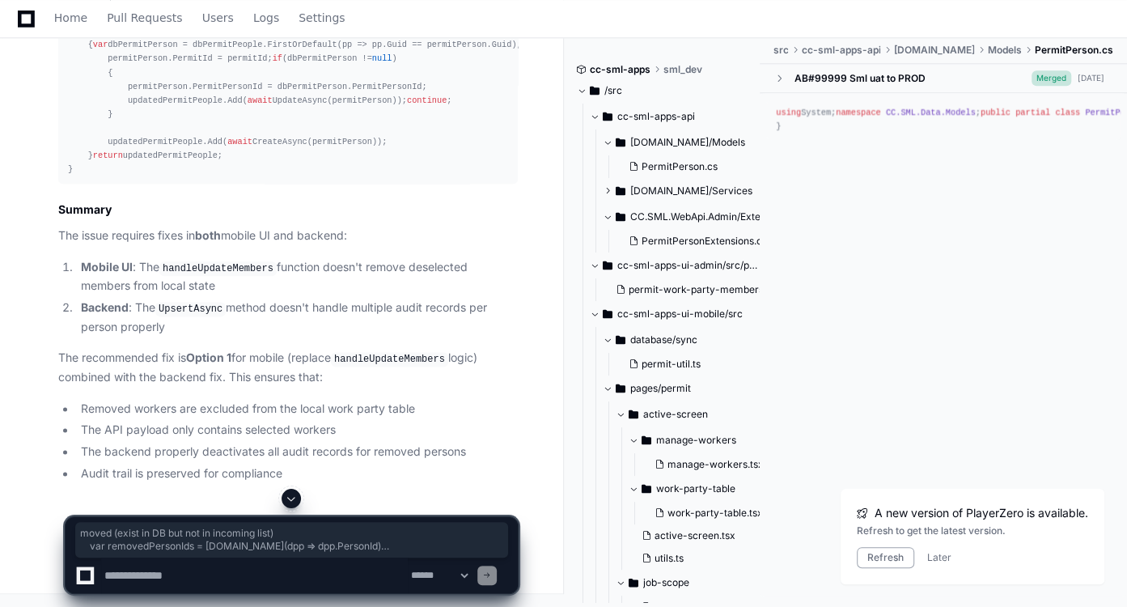
drag, startPoint x: 243, startPoint y: 255, endPoint x: 334, endPoint y: 286, distance: 96.7
click at [334, 177] on div "public async Task<List<PermitPerson>> UpsertAsync( int permitId, List<PermitPer…" at bounding box center [288, 31] width 440 height 291
click at [351, 177] on div "public async Task<List<PermitPerson>> UpsertAsync( int permitId, List<PermitPer…" at bounding box center [288, 31] width 440 height 291
drag, startPoint x: 91, startPoint y: 254, endPoint x: 110, endPoint y: 278, distance: 31.1
click at [110, 177] on div "public async Task<List<PermitPerson>> UpsertAsync( int permitId, List<PermitPer…" at bounding box center [288, 31] width 440 height 291
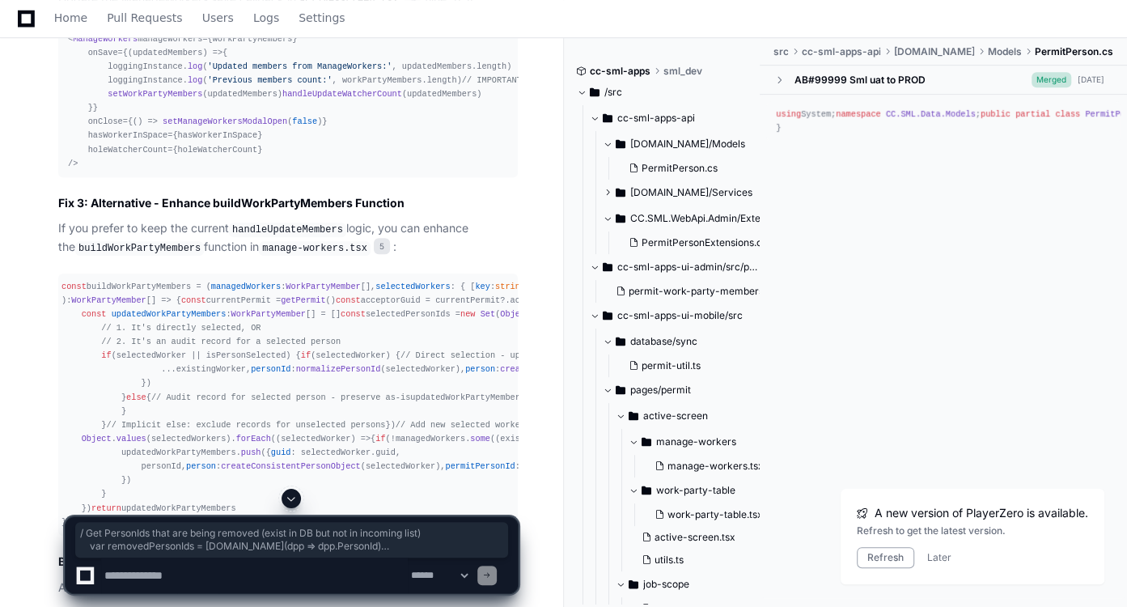
scroll to position [4654, 0]
drag, startPoint x: 65, startPoint y: 129, endPoint x: 76, endPoint y: 451, distance: 322.1
copy div "const handleUpdateMembers = ( updatedMembers : WorkPartyMember []): void => { l…"
click at [294, 500] on span at bounding box center [291, 498] width 13 height 13
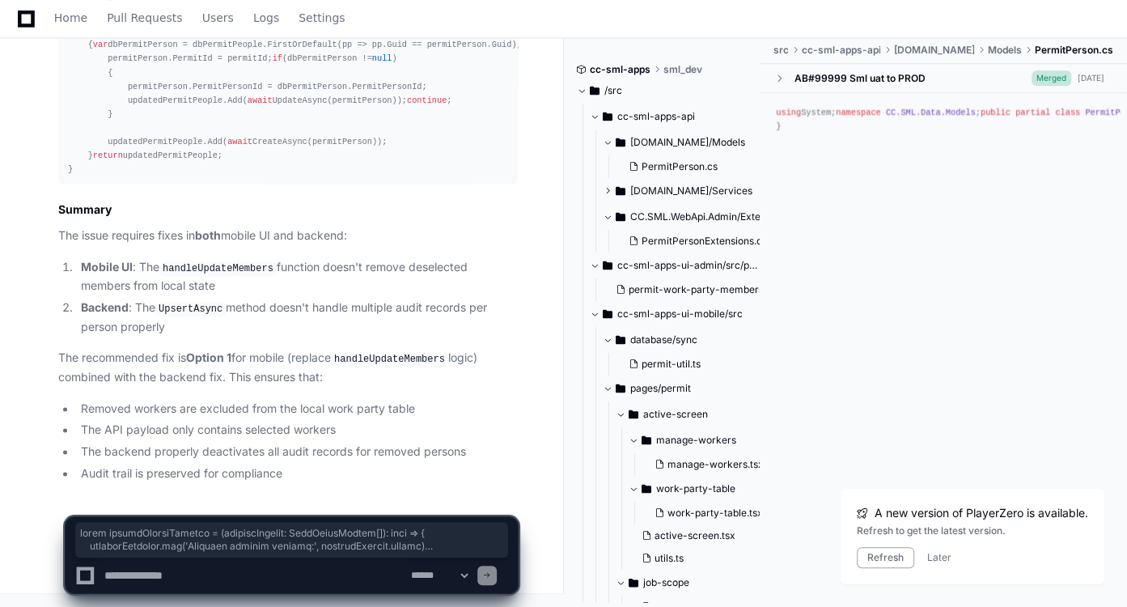
scroll to position [6743, 0]
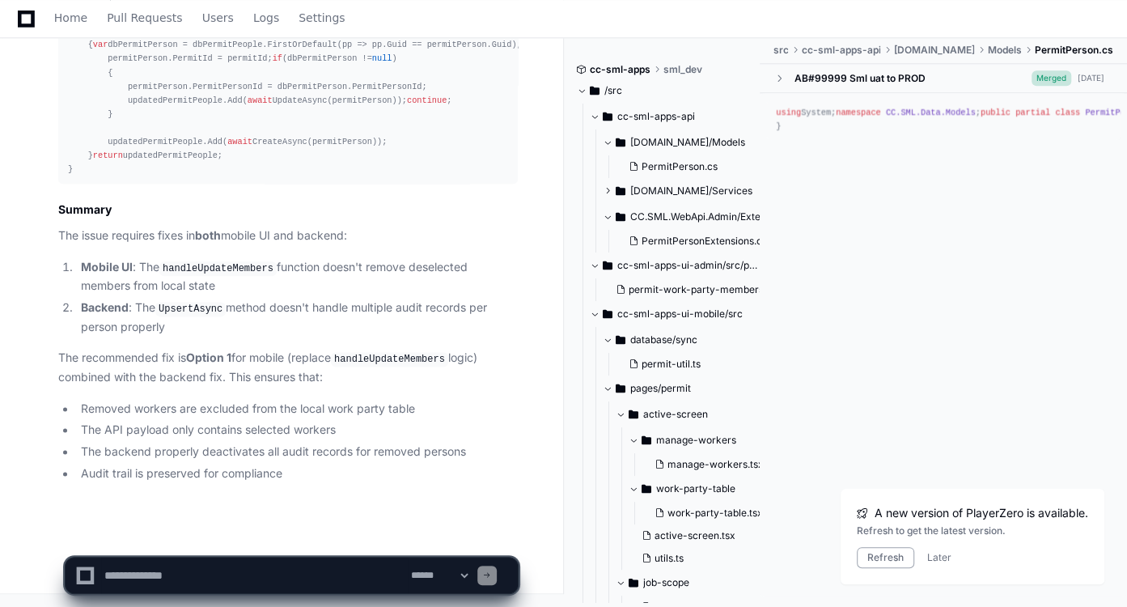
click at [260, 565] on textarea at bounding box center [254, 575] width 307 height 36
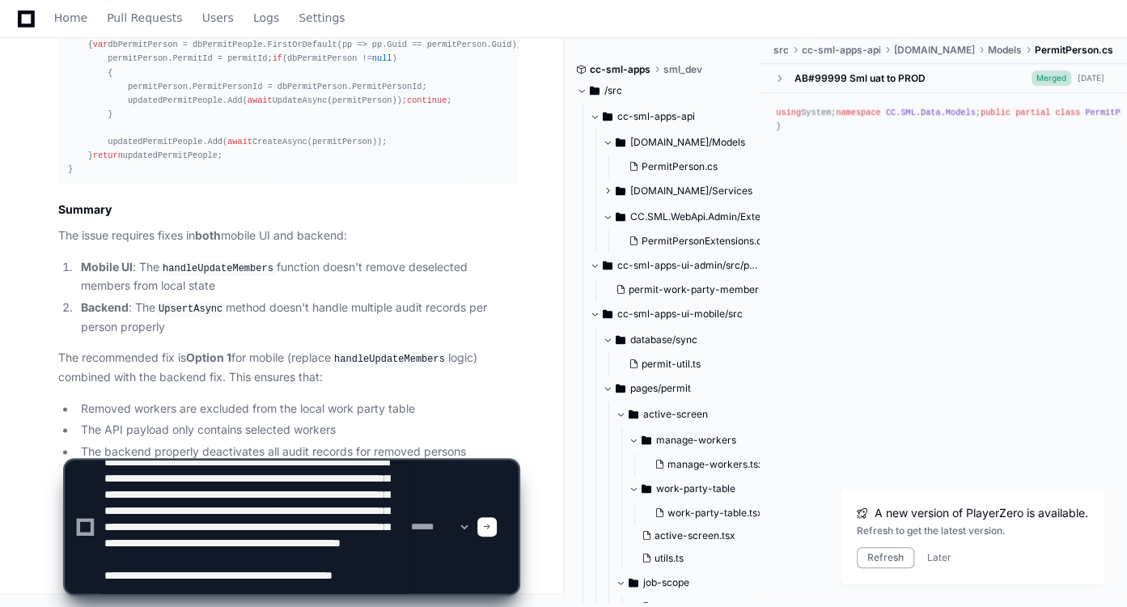
scroll to position [53, 0]
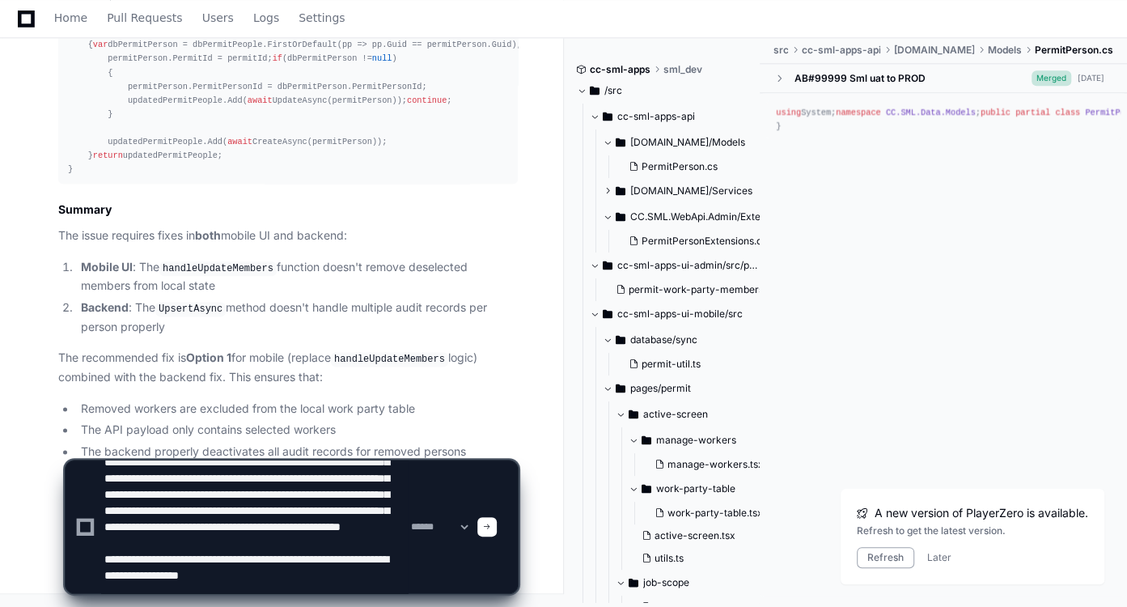
type textarea "**********"
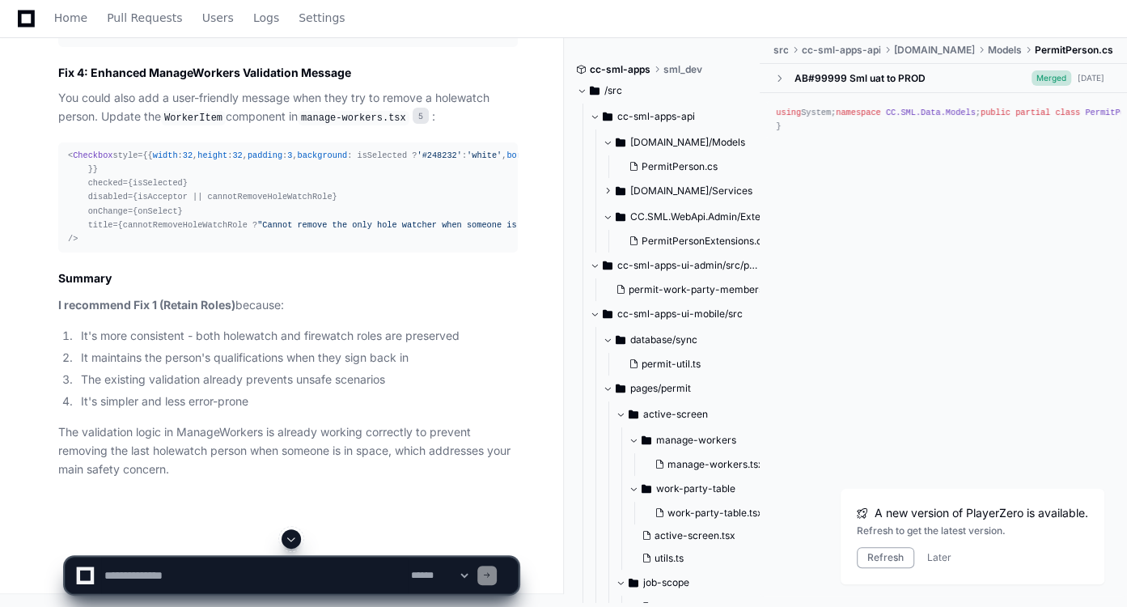
scroll to position [0, 0]
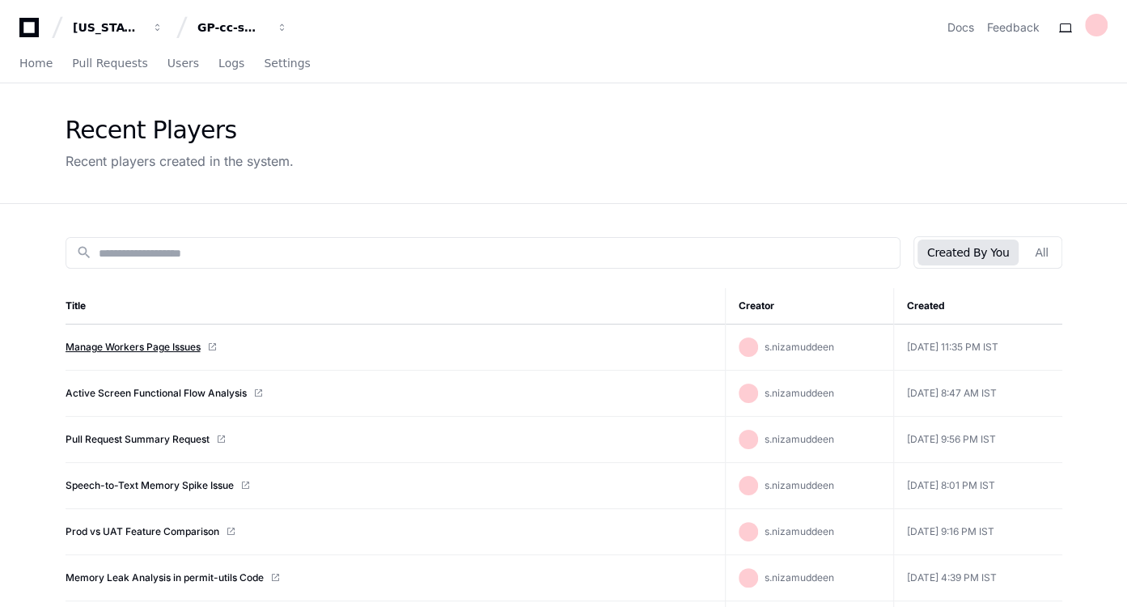
click at [180, 345] on link "Manage Workers Page Issues" at bounding box center [133, 346] width 135 height 13
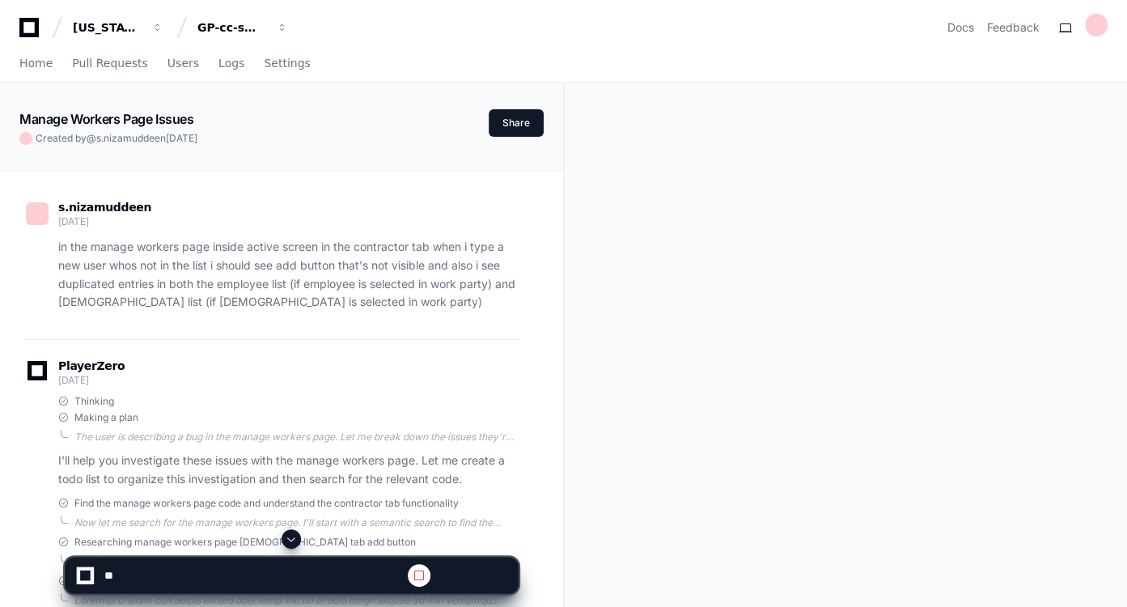
click at [293, 539] on span at bounding box center [291, 538] width 13 height 13
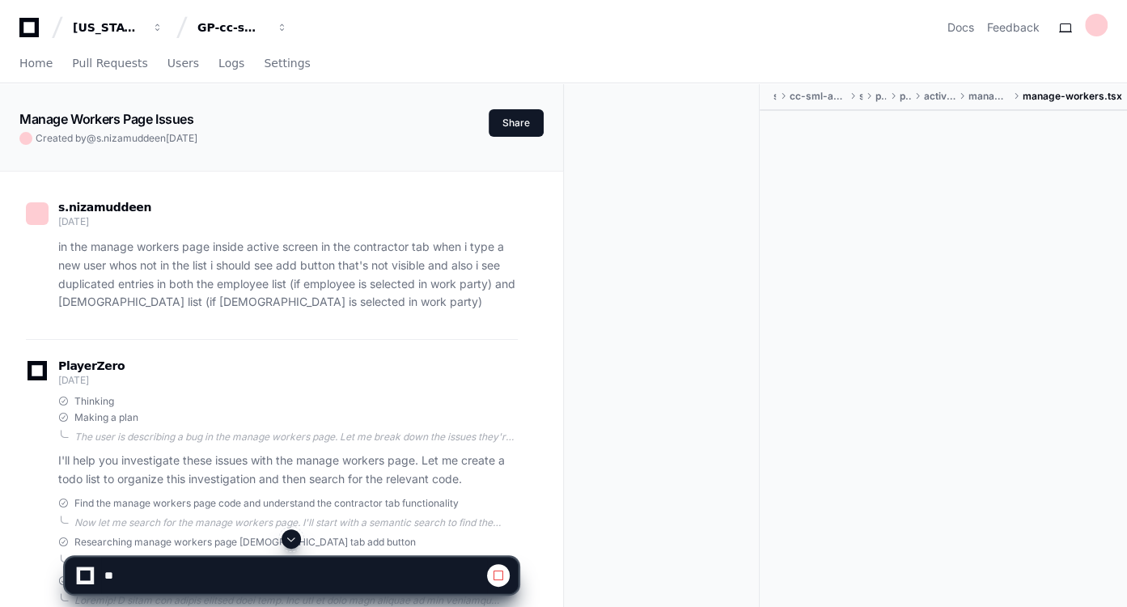
click at [293, 539] on span at bounding box center [291, 538] width 13 height 13
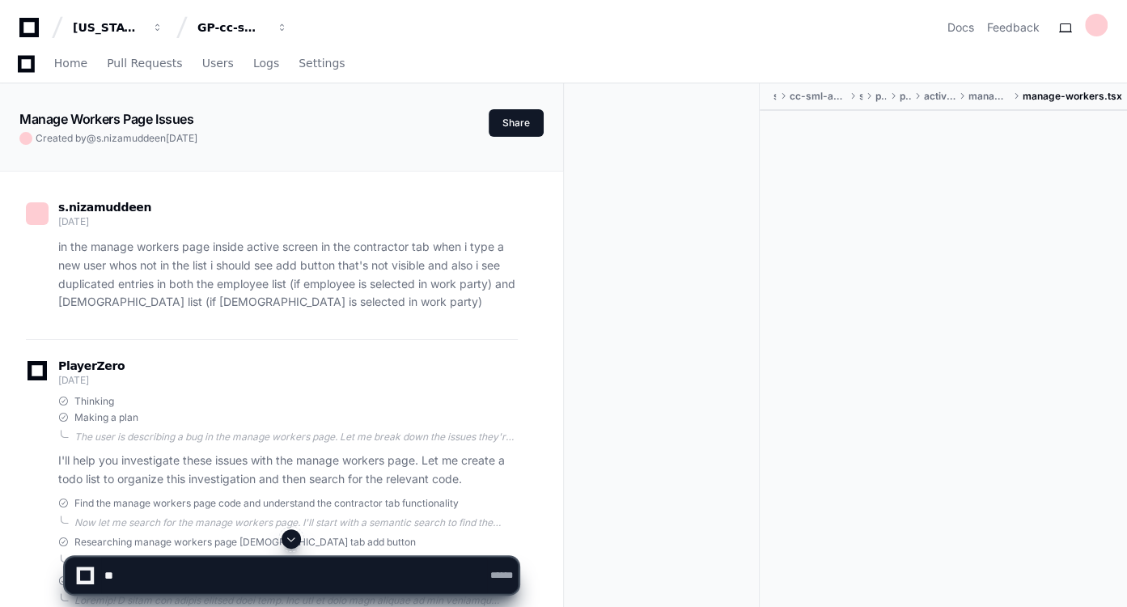
click at [293, 539] on span at bounding box center [291, 538] width 13 height 13
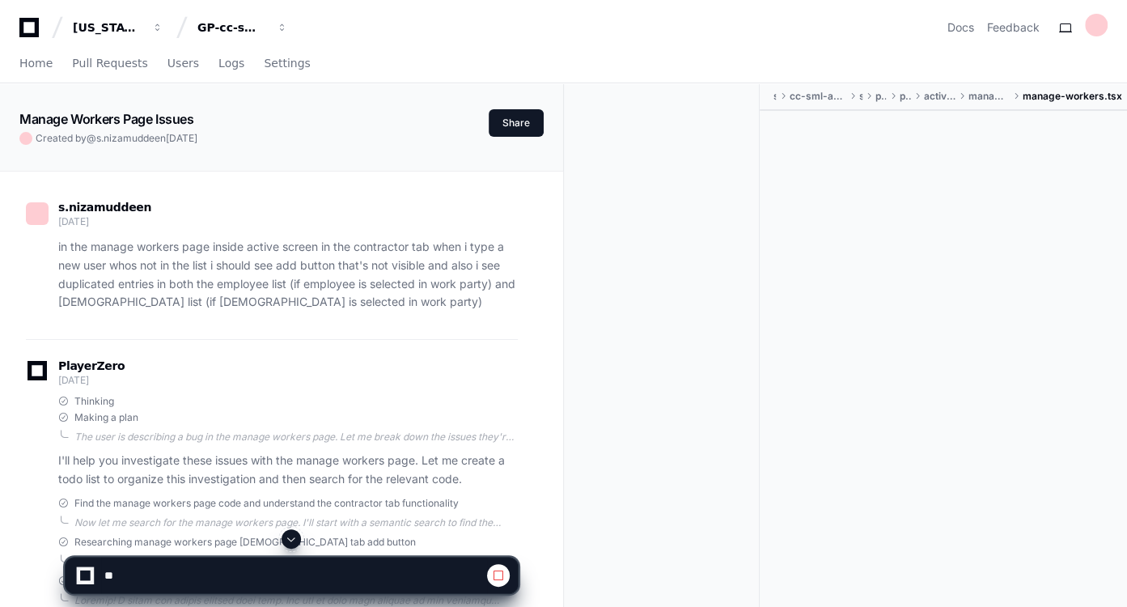
click at [761, 290] on div at bounding box center [942, 362] width 367 height 503
click at [291, 538] on span at bounding box center [291, 538] width 13 height 13
click at [294, 538] on span at bounding box center [291, 538] width 13 height 13
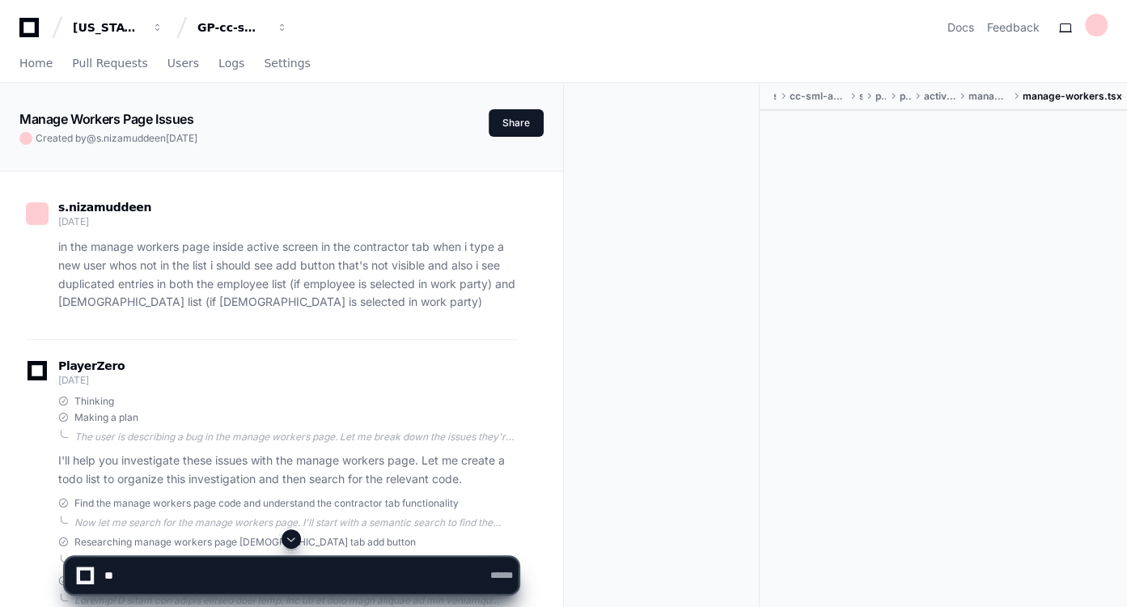
scroll to position [115786, 0]
